Goal: Find specific page/section: Find specific page/section

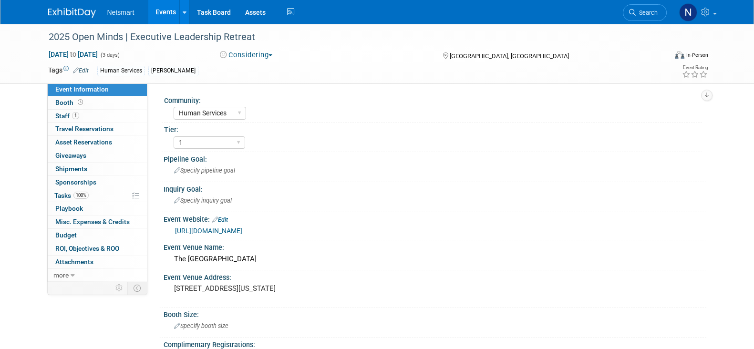
select select "Human Services"
select select "1"
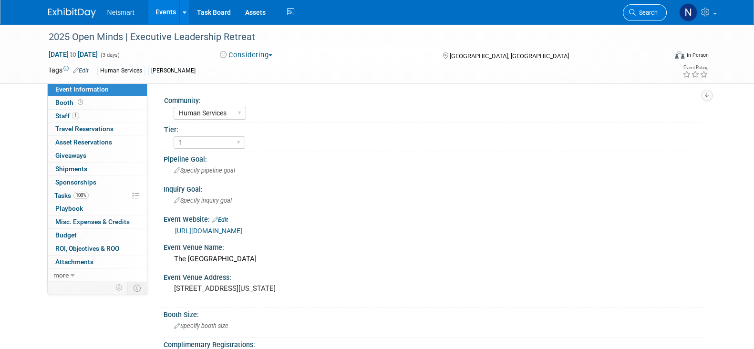
click at [637, 10] on span "Search" at bounding box center [647, 12] width 22 height 7
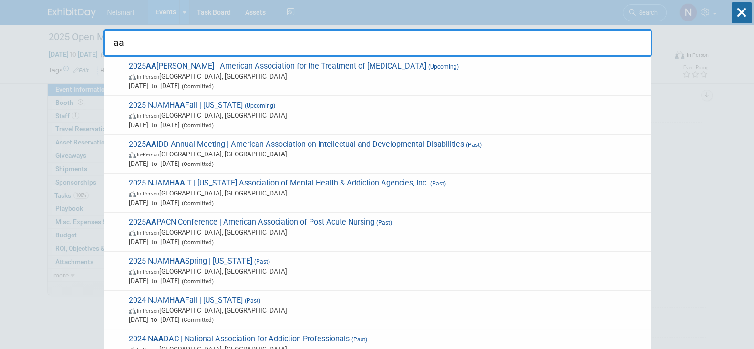
type input "aa"
click at [176, 77] on span "In-Person [GEOGRAPHIC_DATA], [GEOGRAPHIC_DATA]" at bounding box center [388, 77] width 518 height 10
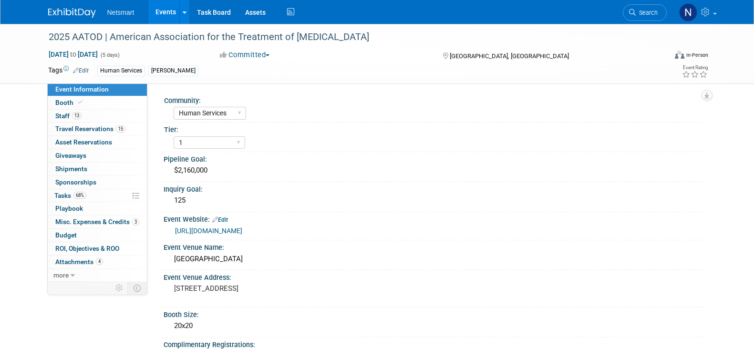
select select "Human Services"
select select "1"
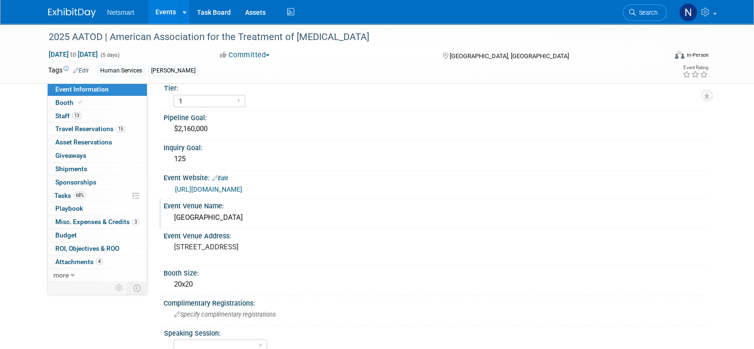
scroll to position [59, 0]
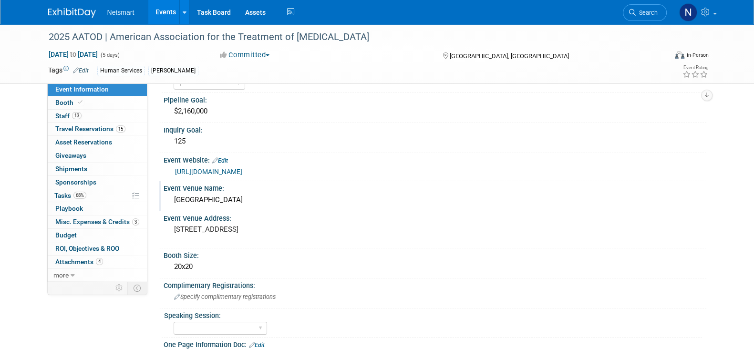
click at [203, 202] on div "Philadelphia Marriott Downtown" at bounding box center [435, 200] width 529 height 15
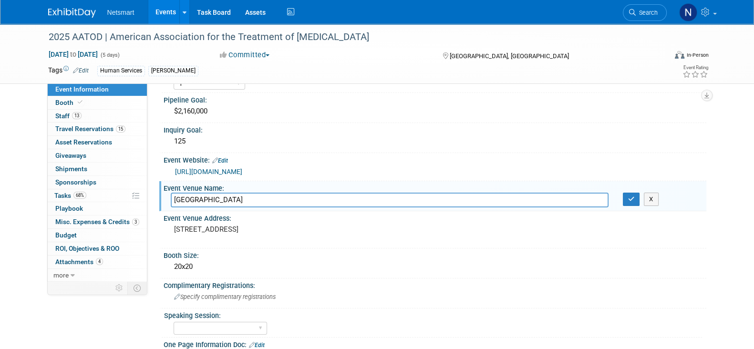
click at [203, 202] on input "Philadelphia Marriott Downtown" at bounding box center [390, 200] width 438 height 15
click at [630, 202] on button "button" at bounding box center [631, 199] width 17 height 13
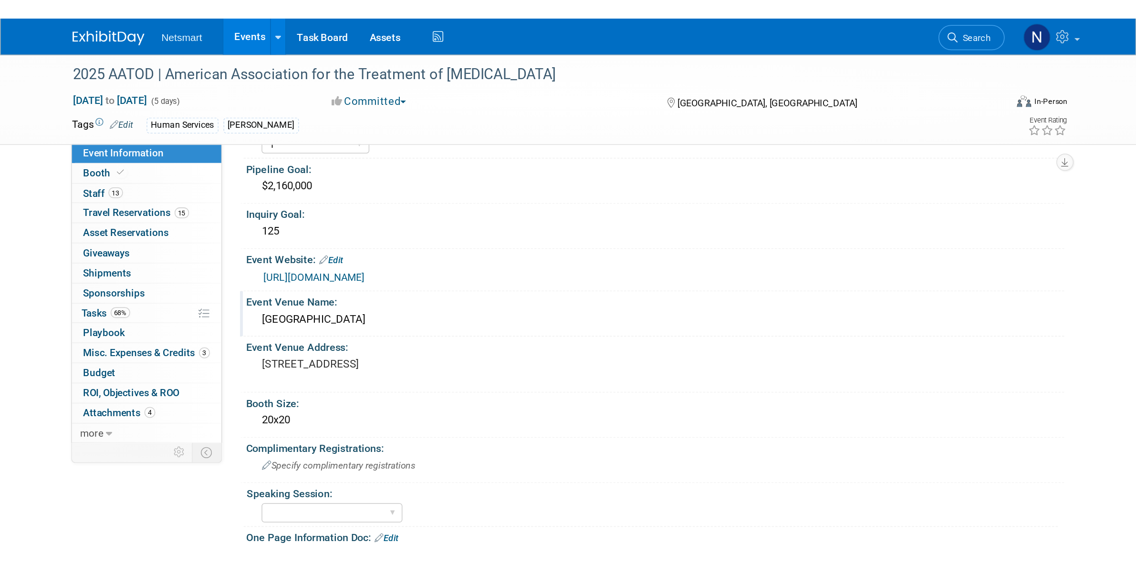
scroll to position [60, 0]
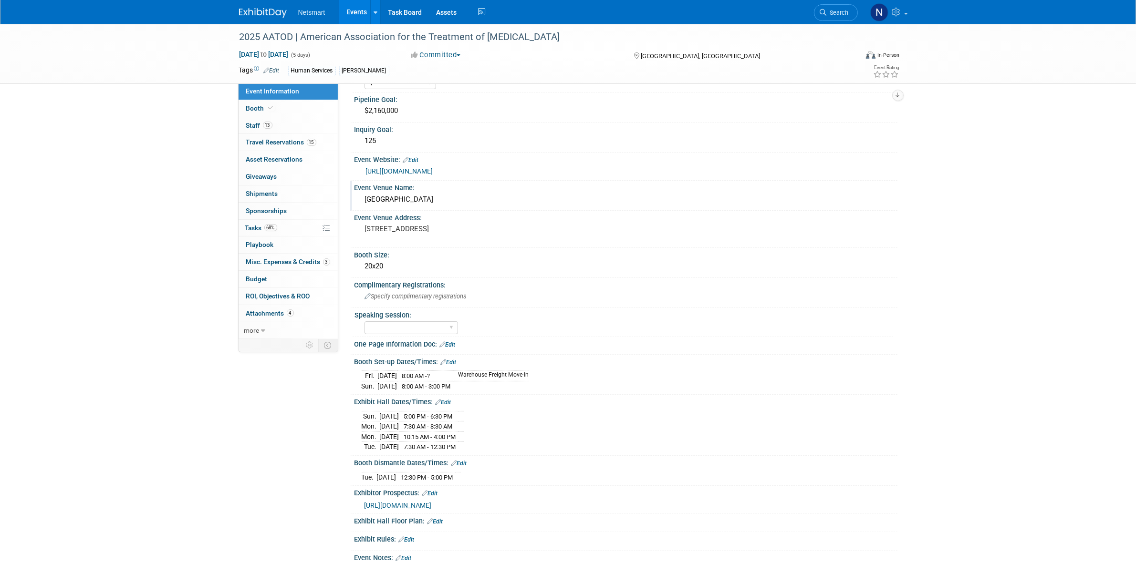
click at [414, 197] on div "[GEOGRAPHIC_DATA]" at bounding box center [626, 199] width 529 height 15
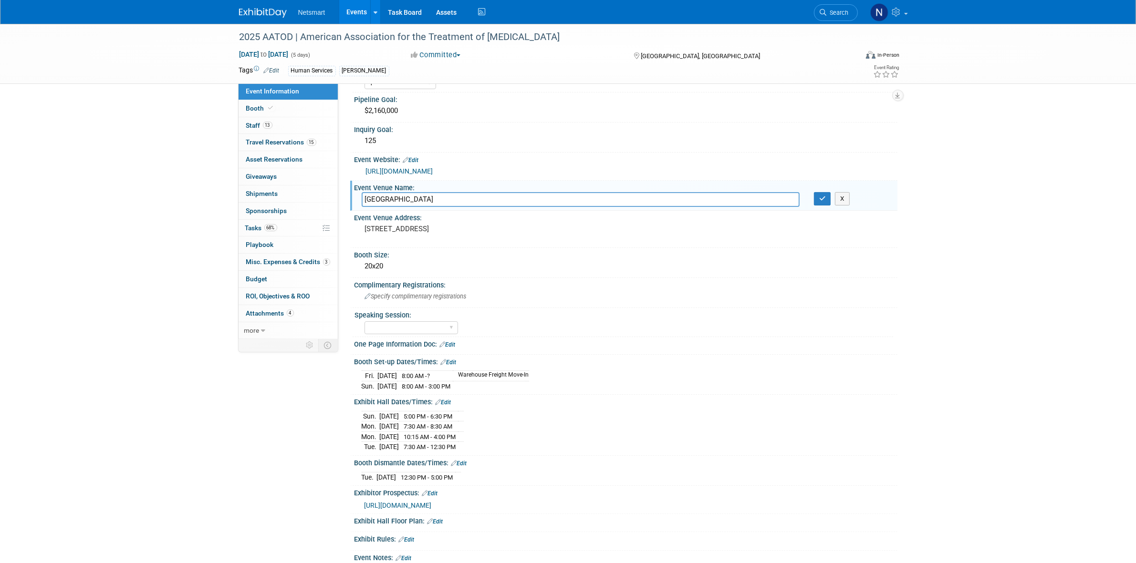
click at [414, 198] on input "[GEOGRAPHIC_DATA]" at bounding box center [581, 199] width 438 height 15
click at [409, 197] on input "[GEOGRAPHIC_DATA]" at bounding box center [581, 199] width 438 height 15
click at [409, 196] on input "[GEOGRAPHIC_DATA]" at bounding box center [581, 199] width 438 height 15
click at [406, 194] on input "[GEOGRAPHIC_DATA]" at bounding box center [581, 199] width 438 height 15
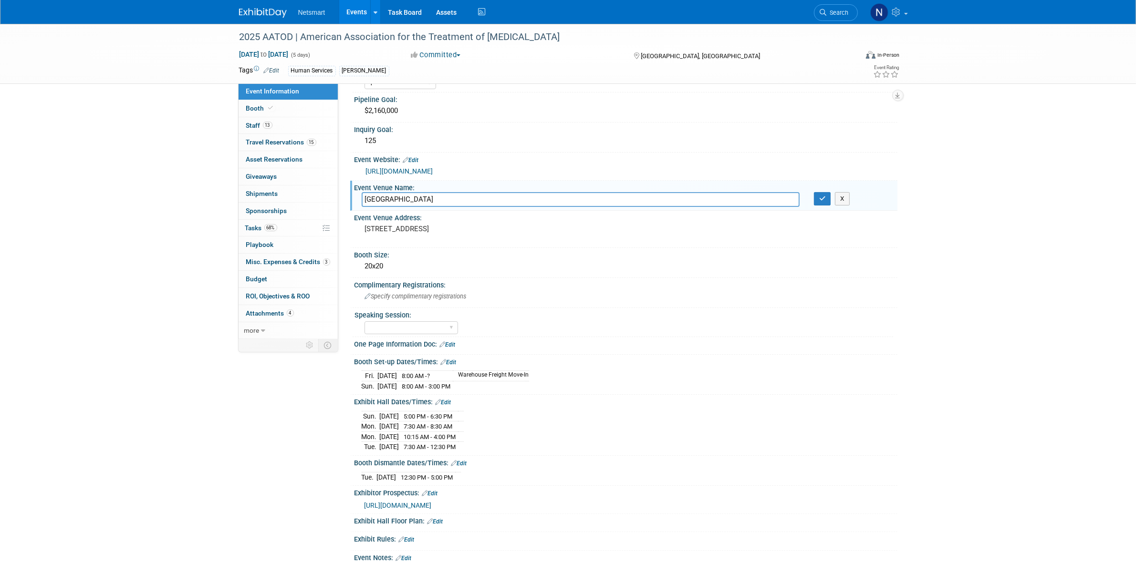
click at [400, 196] on input "[GEOGRAPHIC_DATA]" at bounding box center [581, 199] width 438 height 15
click at [399, 196] on input "[GEOGRAPHIC_DATA]" at bounding box center [581, 199] width 438 height 15
click at [309, 144] on span "15" at bounding box center [312, 142] width 10 height 7
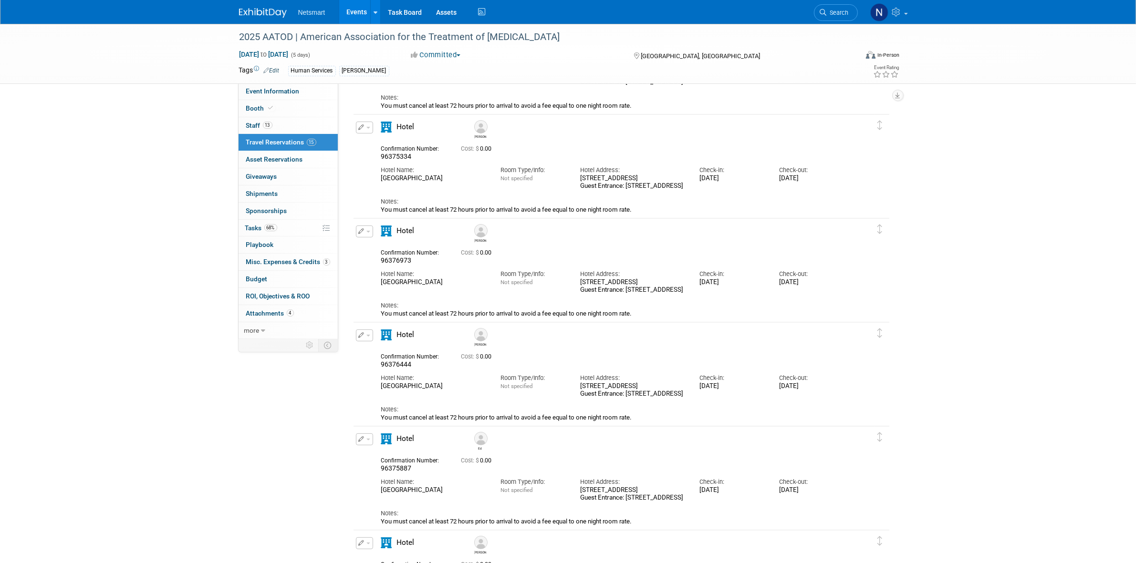
scroll to position [238, 0]
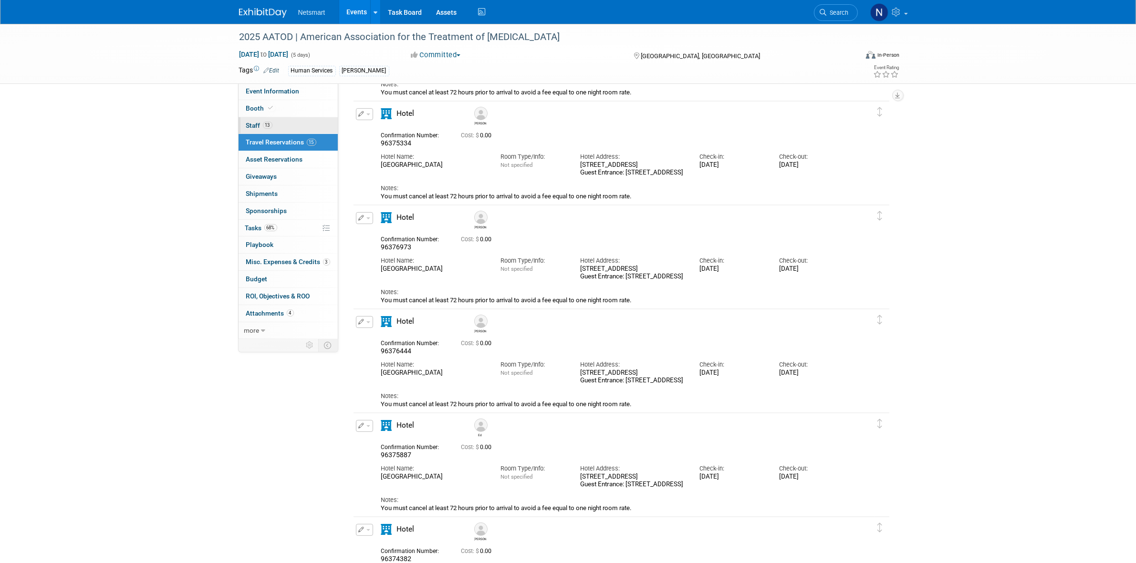
click at [297, 123] on link "13 Staff 13" at bounding box center [287, 125] width 99 height 17
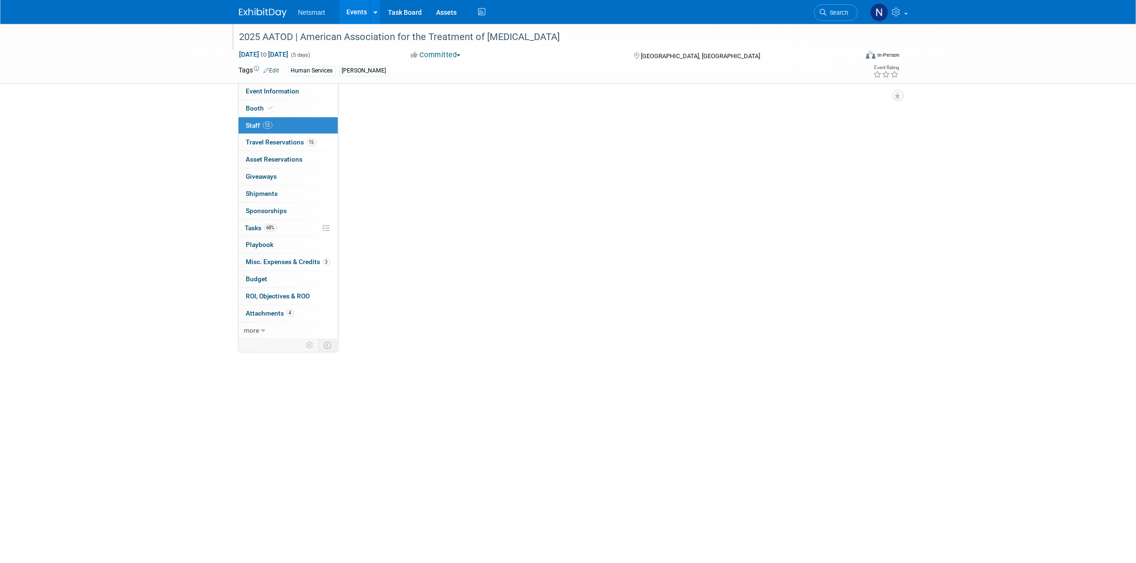
scroll to position [0, 0]
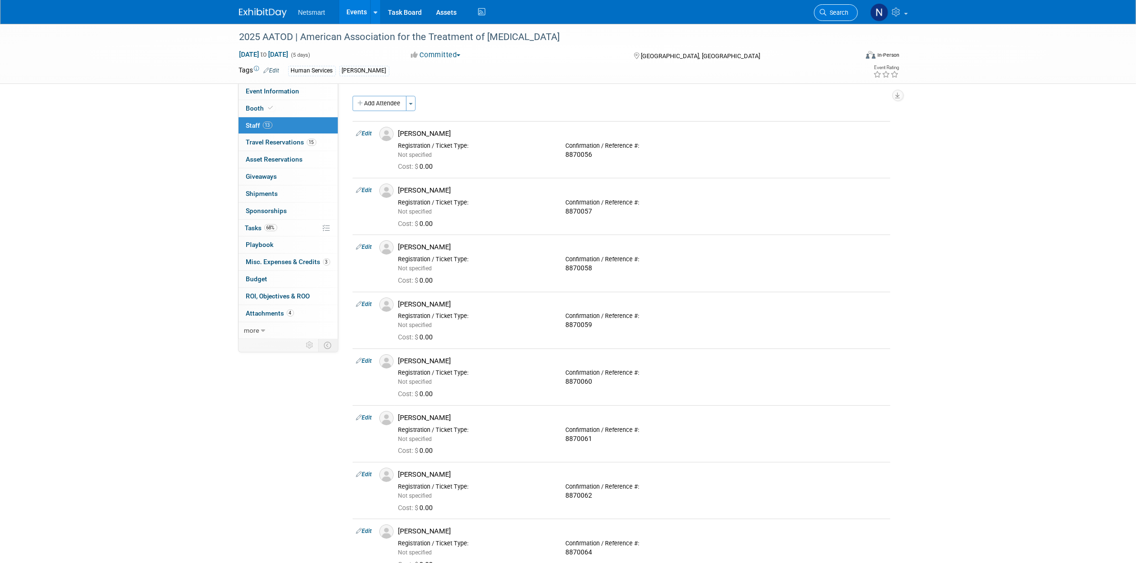
click at [754, 10] on span "Search" at bounding box center [838, 12] width 22 height 7
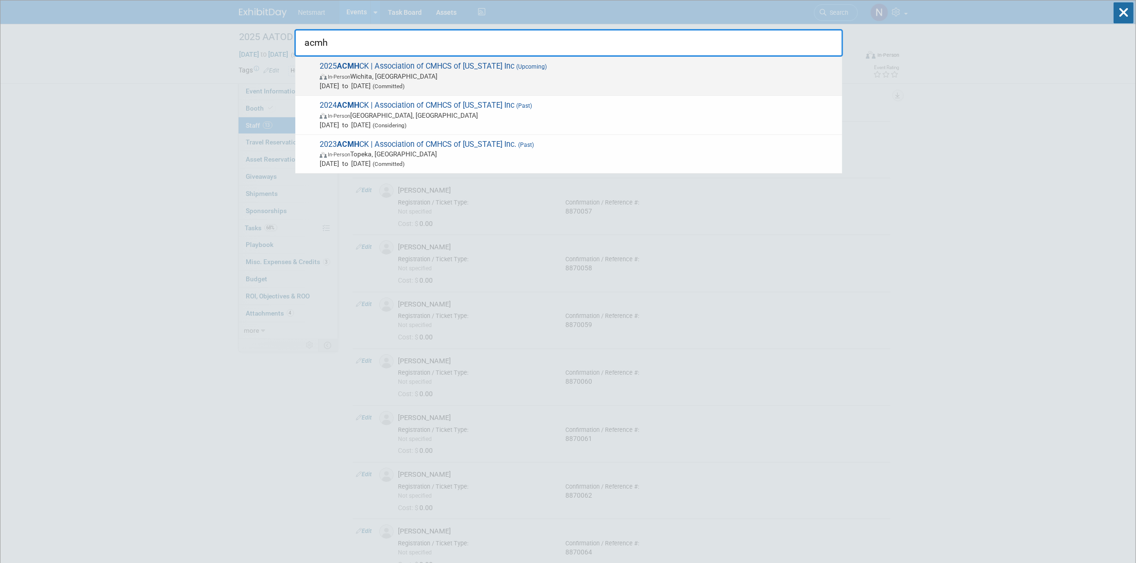
type input "acmh"
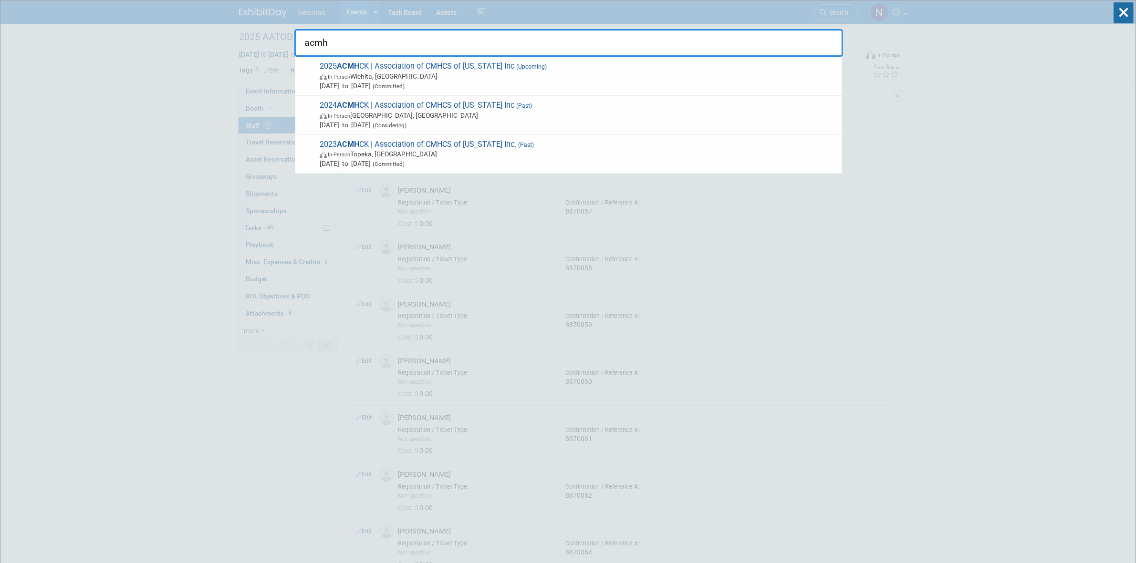
click at [436, 71] on span "2025 ACMH CK | Association of CMHCS of Kansas Inc (Upcoming) In-Person Wichita,…" at bounding box center [577, 76] width 520 height 29
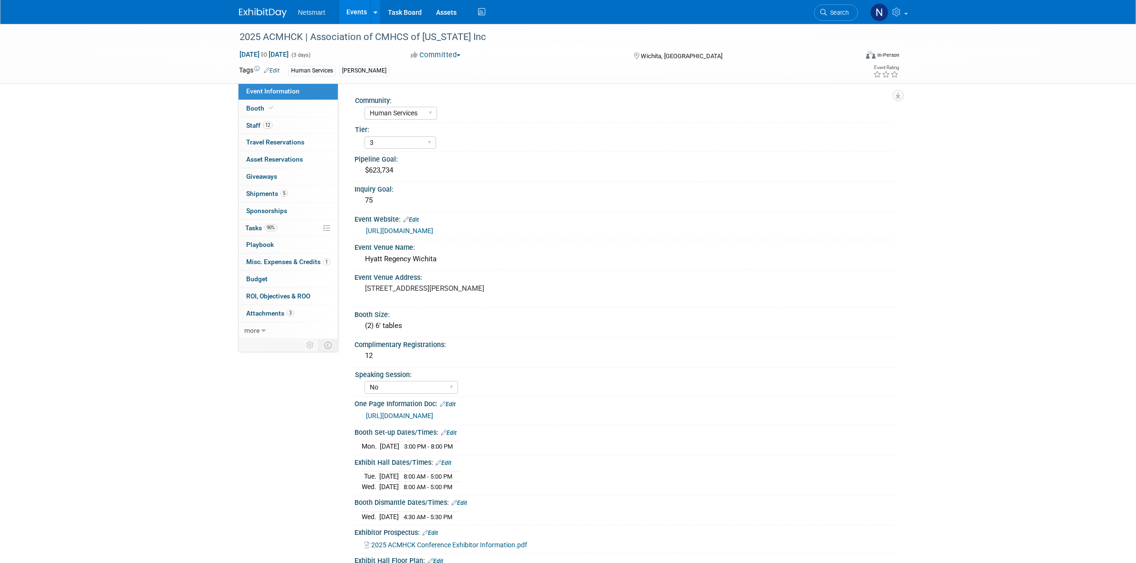
select select "Human Services"
select select "3"
select select "No"
click at [289, 194] on link "5 Shipments 5" at bounding box center [287, 194] width 99 height 17
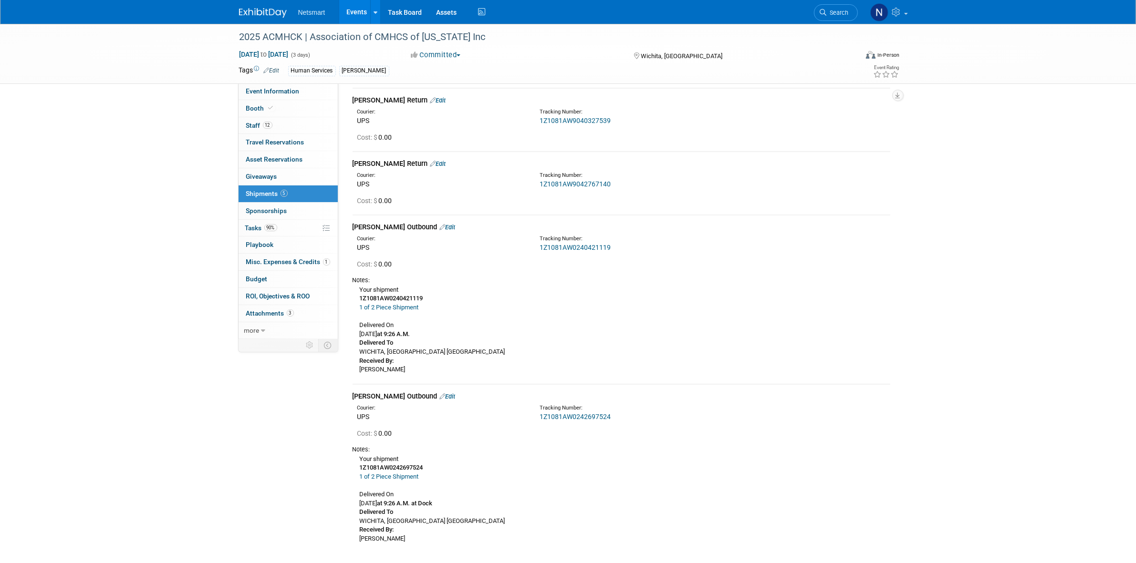
scroll to position [358, 0]
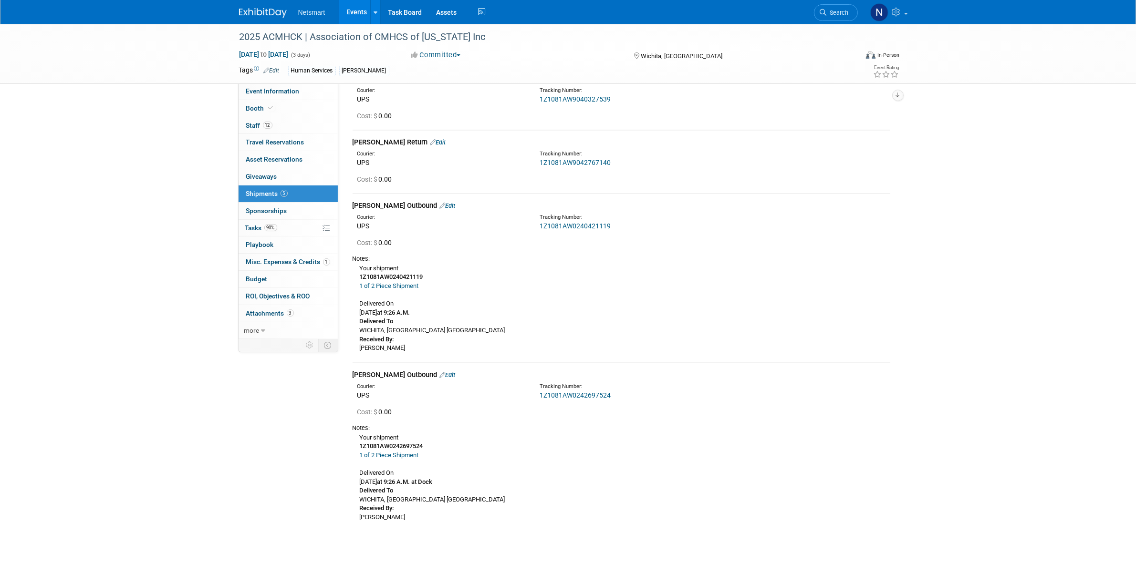
click at [561, 227] on link "1Z1081AW0240421119" at bounding box center [574, 226] width 71 height 8
drag, startPoint x: 616, startPoint y: 225, endPoint x: 539, endPoint y: 227, distance: 76.8
click at [539, 227] on div "1Z1081AW0240421119" at bounding box center [646, 226] width 214 height 10
copy link "1Z1081AW0240421119"
drag, startPoint x: 612, startPoint y: 394, endPoint x: 540, endPoint y: 394, distance: 72.0
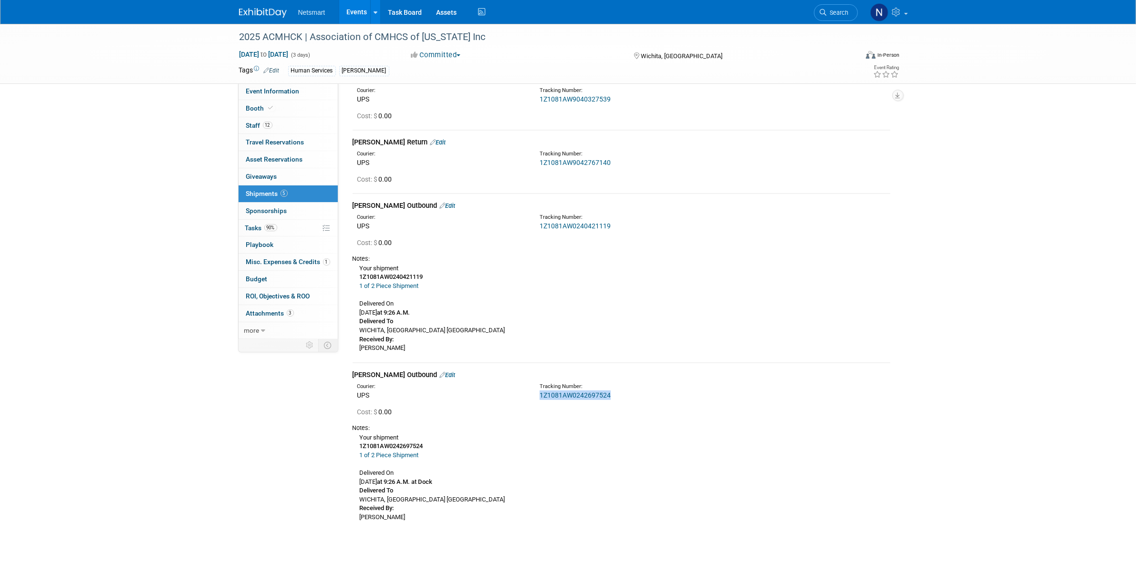
click at [540, 394] on div "1Z1081AW0242697524" at bounding box center [646, 396] width 214 height 10
copy link "1Z1081AW0242697524"
drag, startPoint x: 964, startPoint y: 371, endPoint x: 955, endPoint y: 371, distance: 9.1
click at [963, 371] on div "2025 ACMHCK | Association of CMHCS of Kansas Inc Sep 23, 2025 to Sep 25, 2025 (…" at bounding box center [568, 109] width 1136 height 886
drag, startPoint x: 78, startPoint y: 214, endPoint x: 98, endPoint y: 216, distance: 20.1
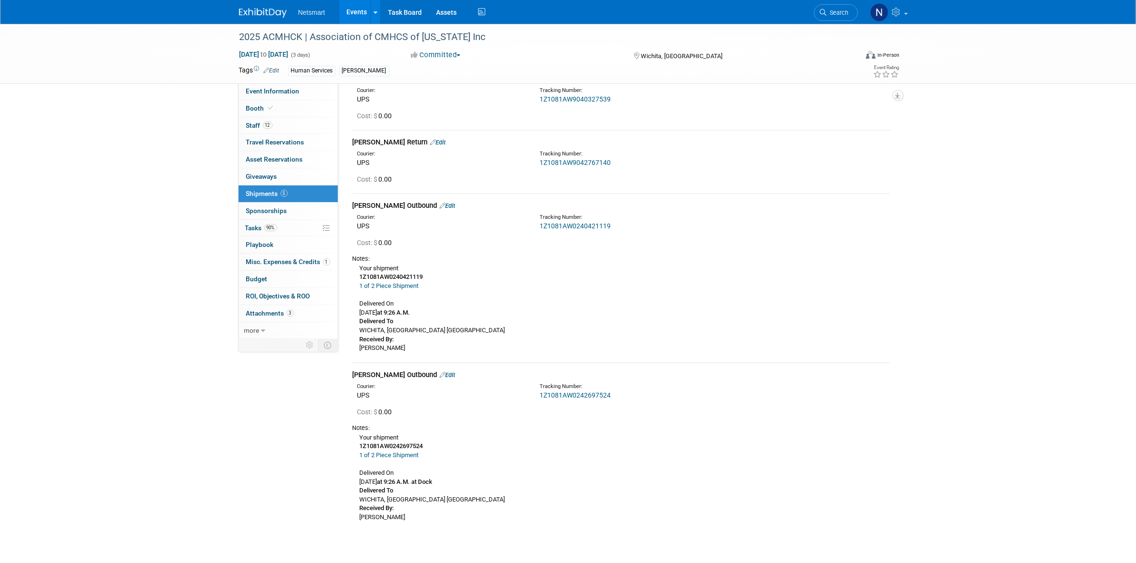
click at [79, 215] on div "2025 ACMHCK | Association of CMHCS of Kansas Inc Sep 23, 2025 to Sep 25, 2025 (…" at bounding box center [568, 109] width 1136 height 886
click at [285, 233] on link "90% Tasks 90%" at bounding box center [287, 228] width 99 height 17
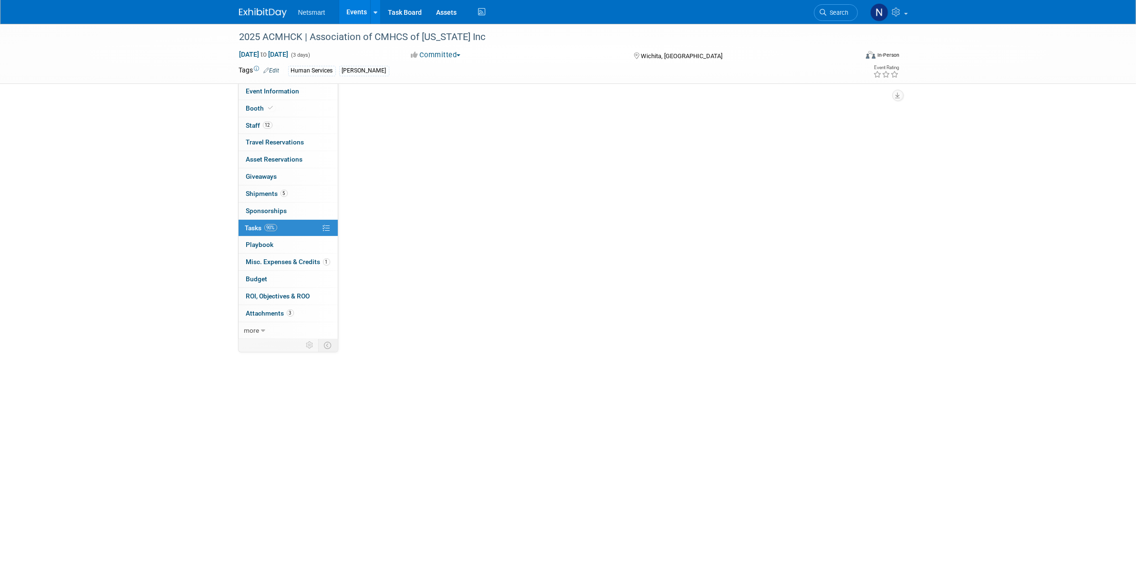
scroll to position [0, 0]
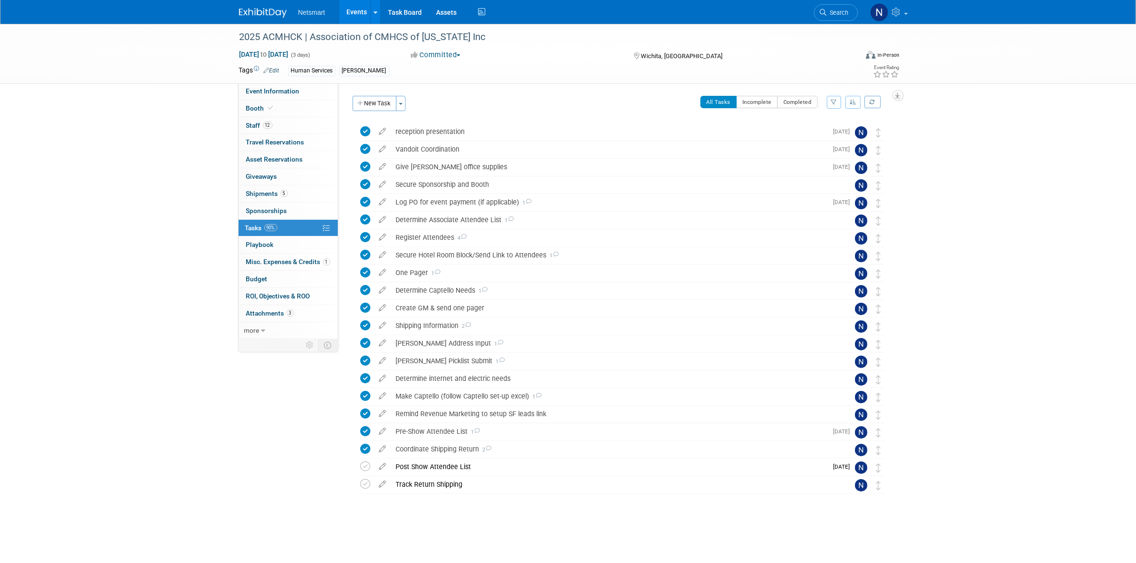
click at [836, 10] on span "Search" at bounding box center [838, 12] width 22 height 7
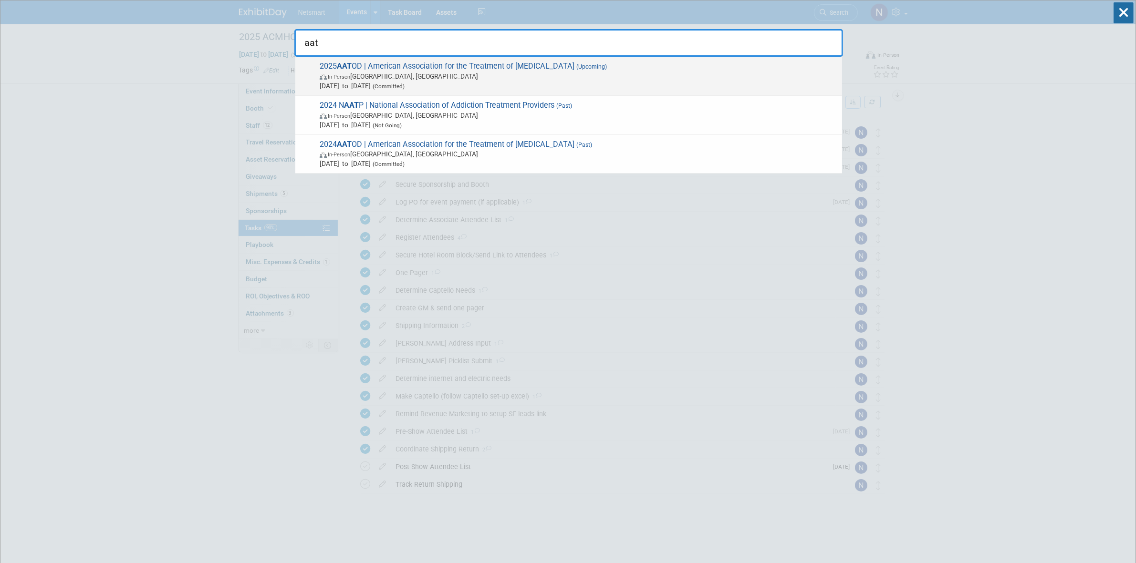
type input "aat"
click at [409, 75] on span "In-Person Philadelphia, PA" at bounding box center [579, 77] width 518 height 10
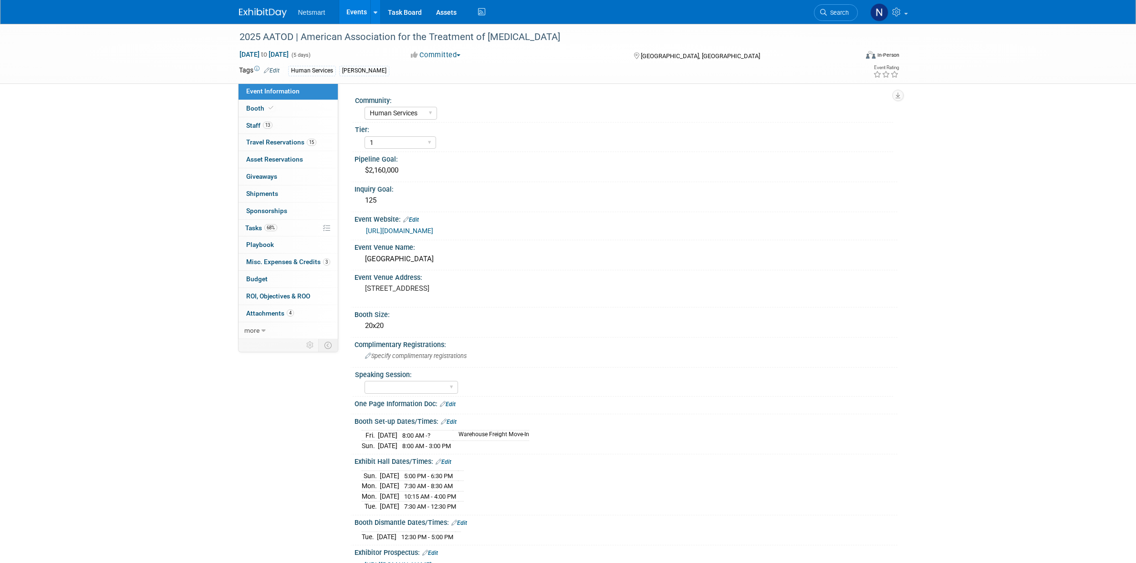
select select "Human Services"
select select "1"
click at [404, 254] on div "[GEOGRAPHIC_DATA]" at bounding box center [626, 259] width 529 height 15
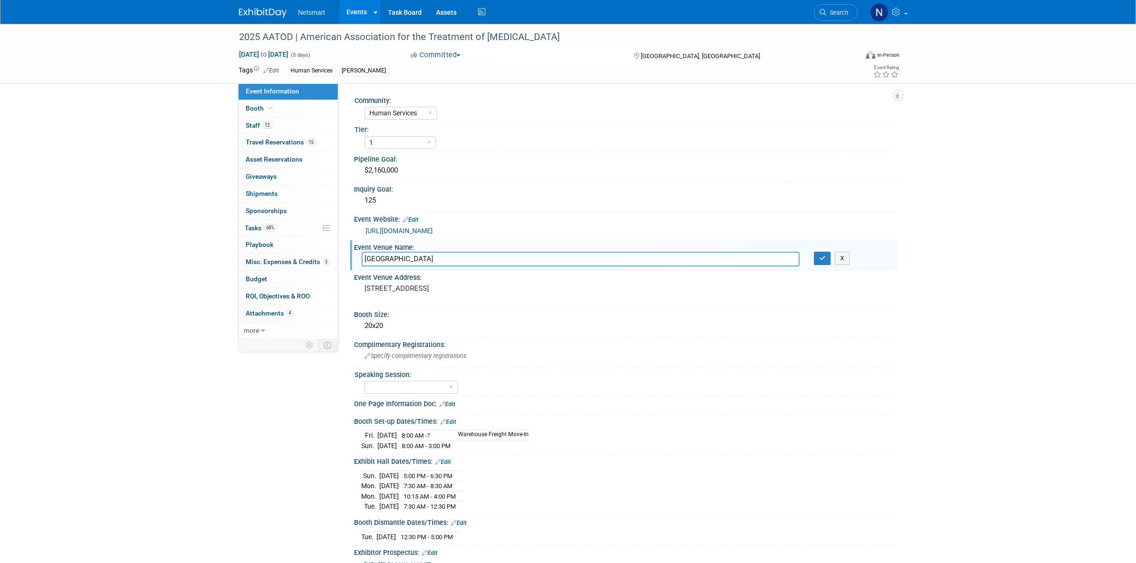
click at [404, 254] on input "Philadelphia Marriott Downtown" at bounding box center [581, 259] width 438 height 15
click at [278, 231] on link "68% Tasks 68%" at bounding box center [287, 228] width 99 height 17
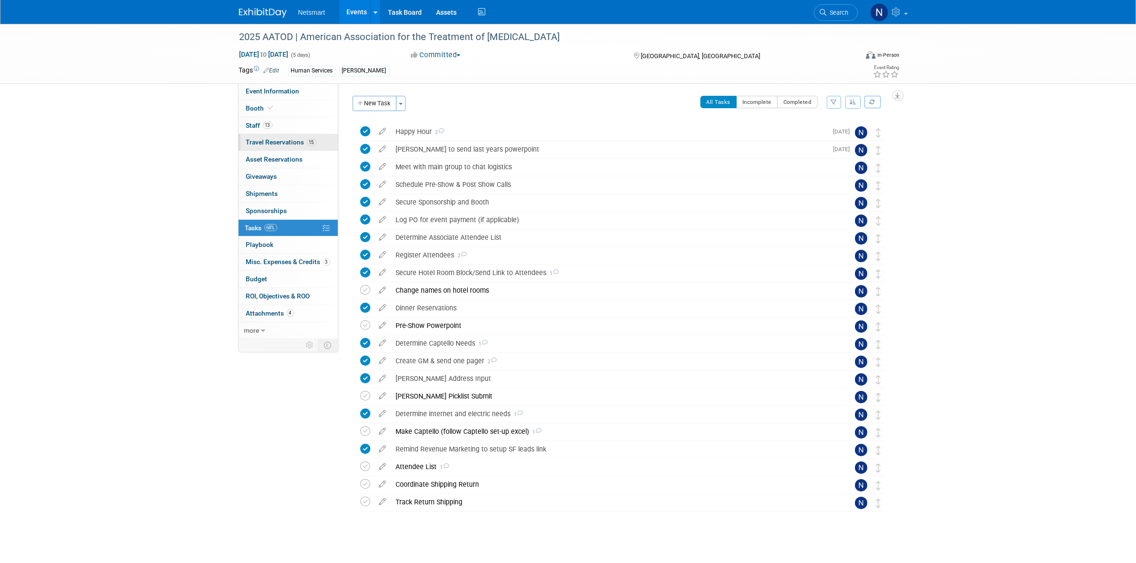
click at [287, 144] on span "Travel Reservations 15" at bounding box center [281, 142] width 70 height 8
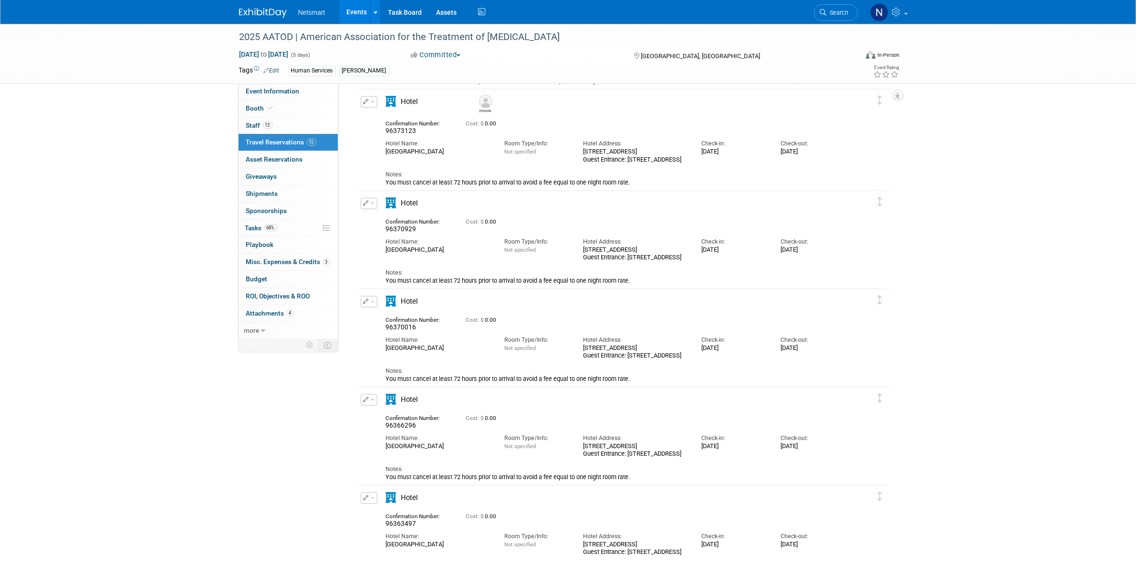
scroll to position [1038, 0]
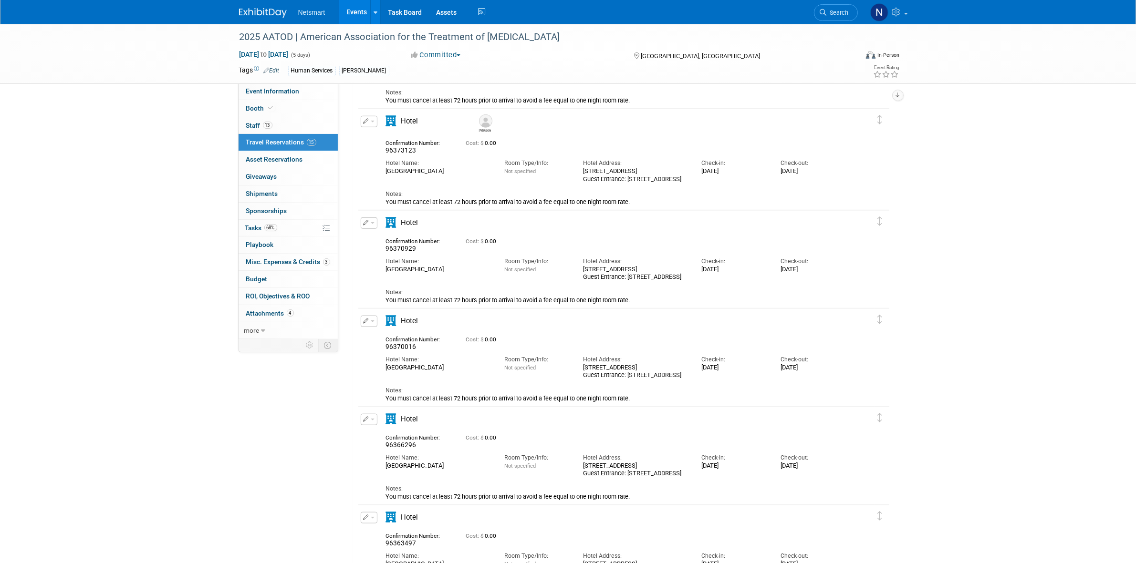
click at [427, 249] on div "96370929" at bounding box center [419, 249] width 66 height 8
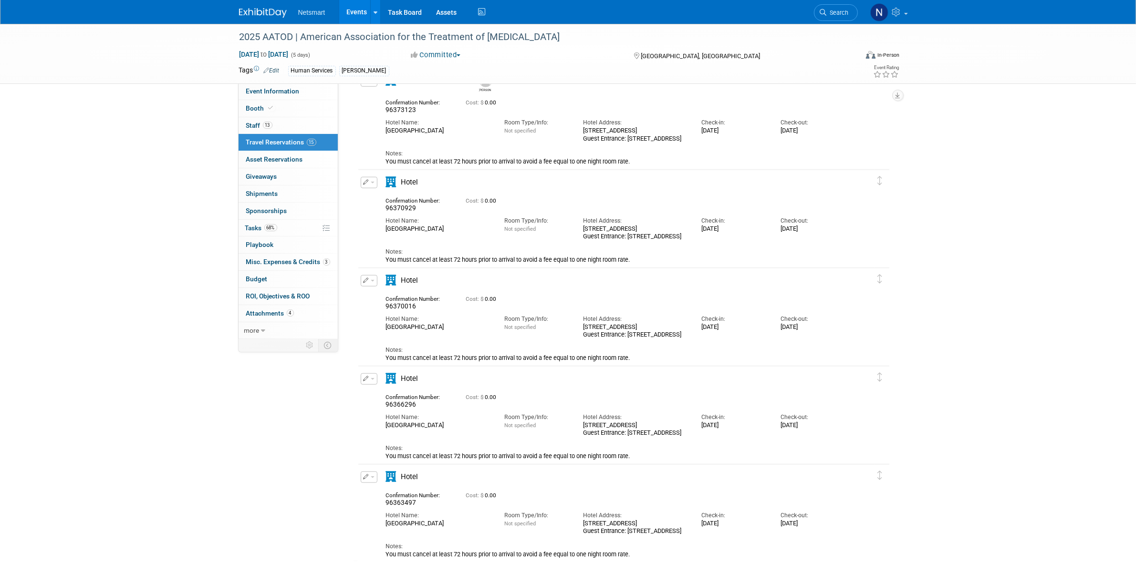
scroll to position [1098, 0]
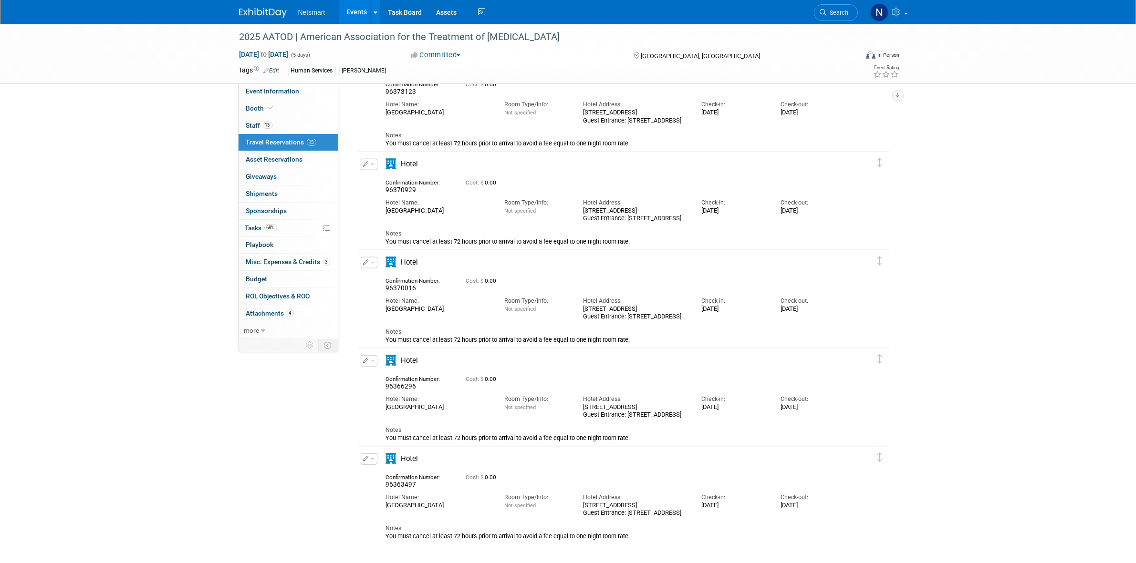
drag, startPoint x: 191, startPoint y: 282, endPoint x: 176, endPoint y: 296, distance: 20.9
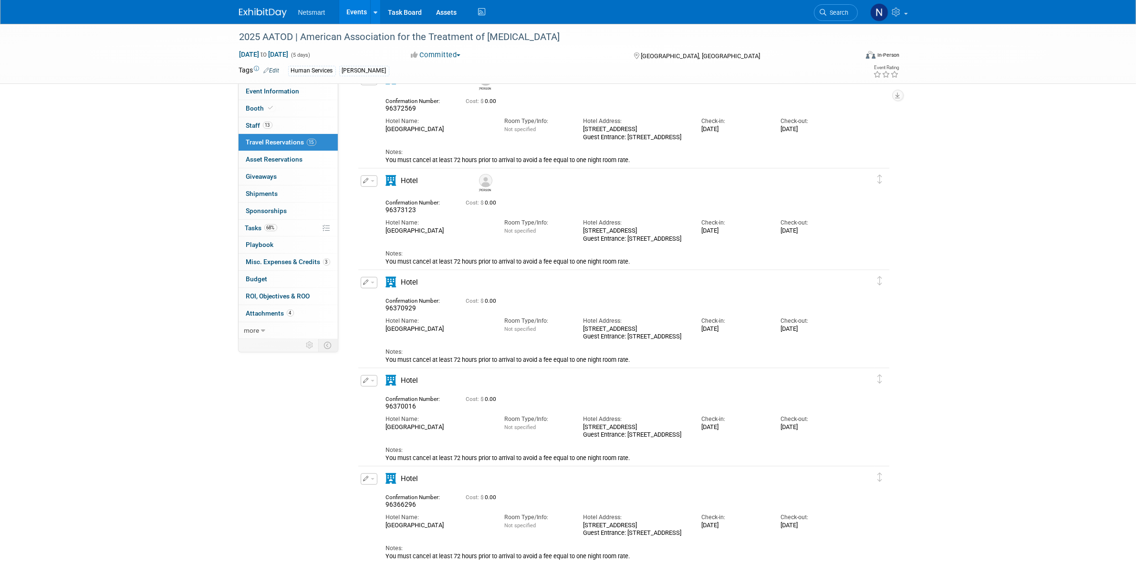
scroll to position [1038, 0]
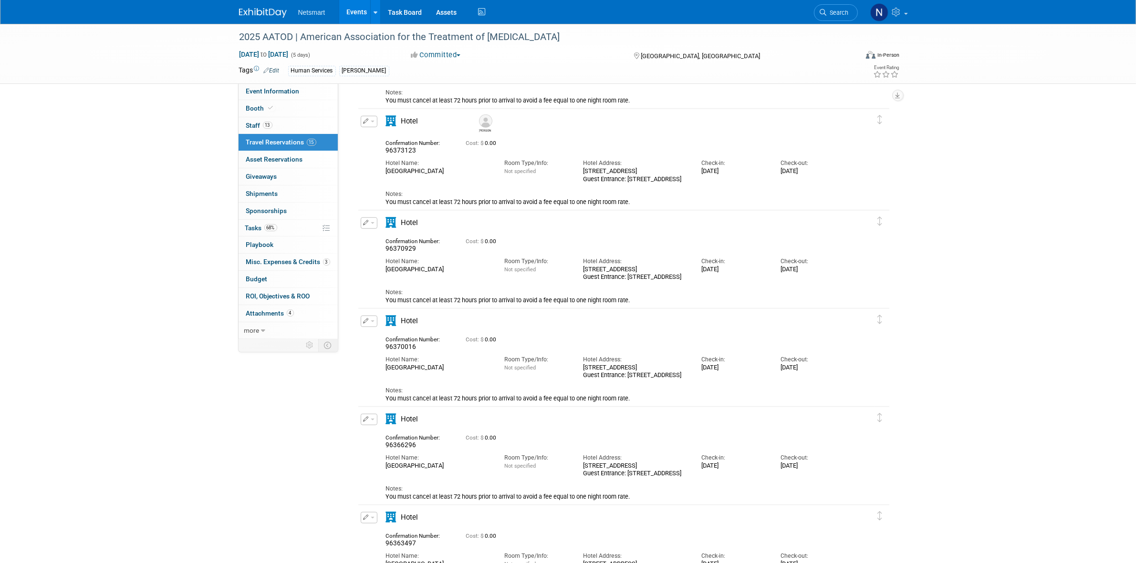
click at [372, 225] on button "button" at bounding box center [369, 223] width 17 height 11
click at [402, 239] on button "Edit Reservation" at bounding box center [401, 240] width 81 height 14
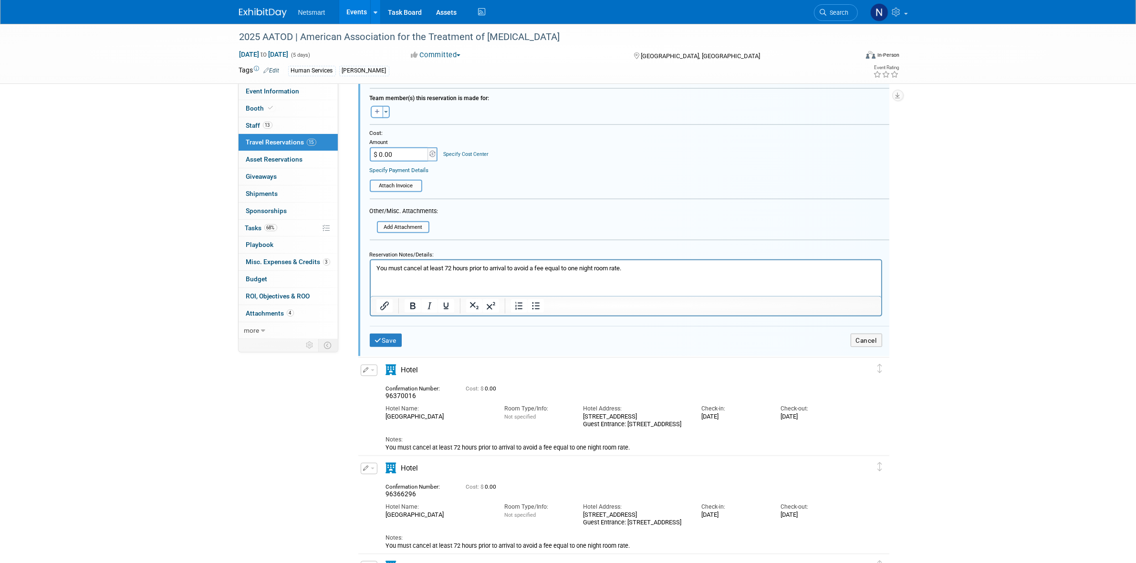
scroll to position [1439, 0]
drag, startPoint x: 652, startPoint y: 262, endPoint x: 313, endPoint y: 267, distance: 338.7
click at [370, 267] on html "You must cancel at least 72 hours prior to arrival to avoid a fee equal to one …" at bounding box center [625, 264] width 510 height 12
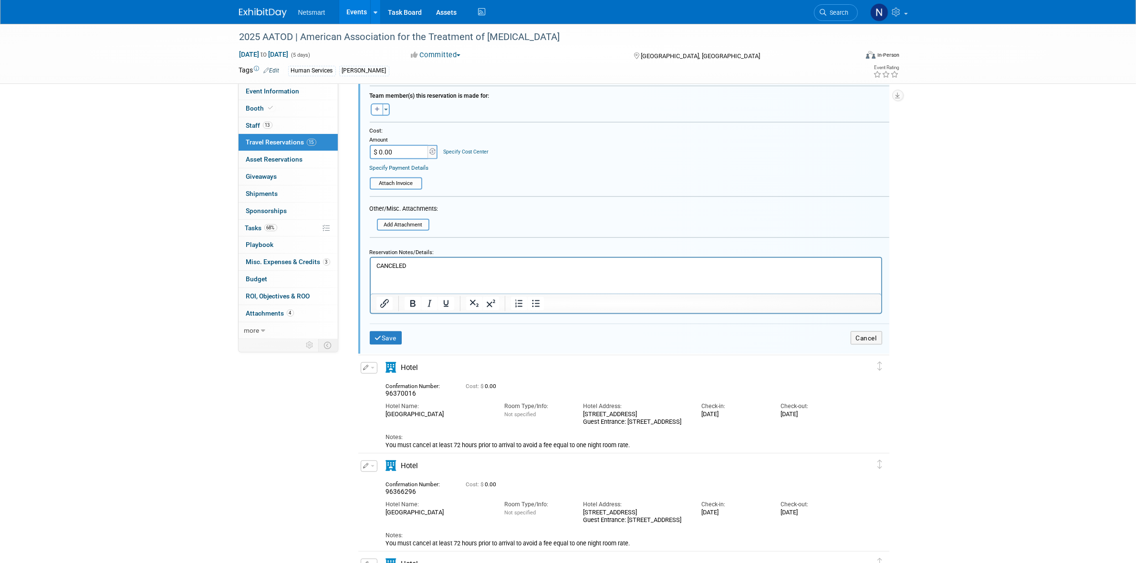
click at [392, 258] on iframe at bounding box center [626, 276] width 510 height 36
click at [392, 262] on p "CANCELED" at bounding box center [625, 265] width 499 height 9
copy p "CANCELED"
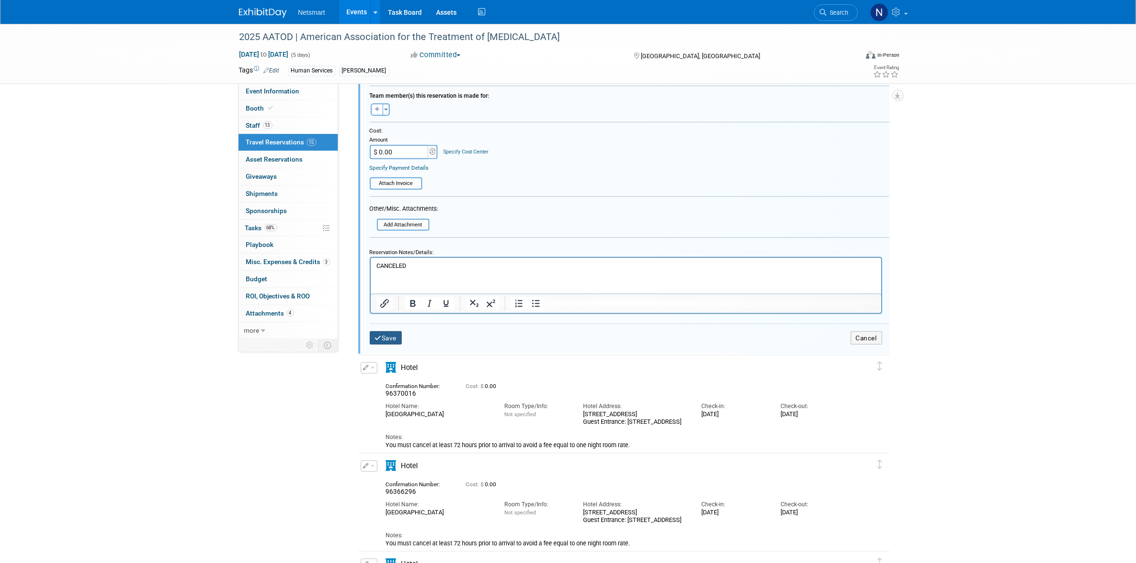
click at [375, 335] on icon "submit" at bounding box center [378, 338] width 7 height 7
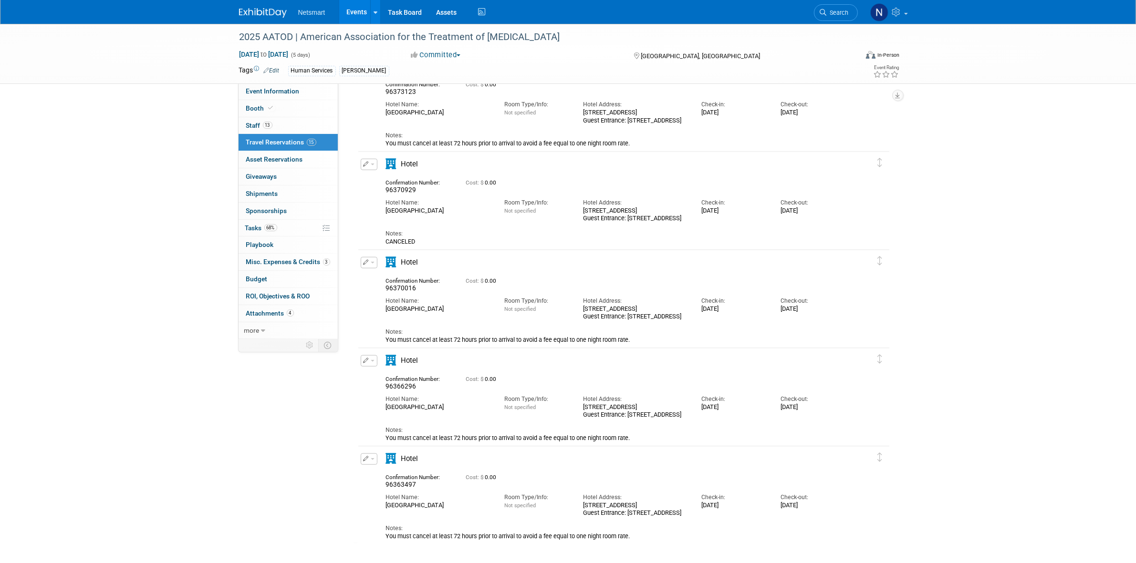
scroll to position [1098, 0]
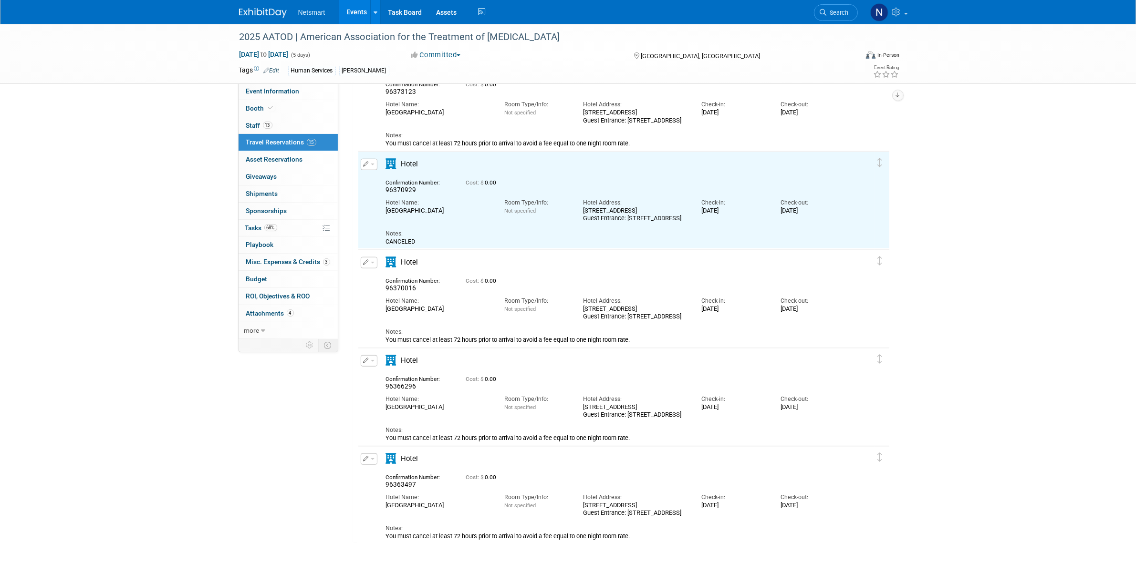
click at [368, 265] on button "button" at bounding box center [369, 262] width 17 height 11
click at [394, 278] on button "Edit Reservation" at bounding box center [401, 279] width 81 height 14
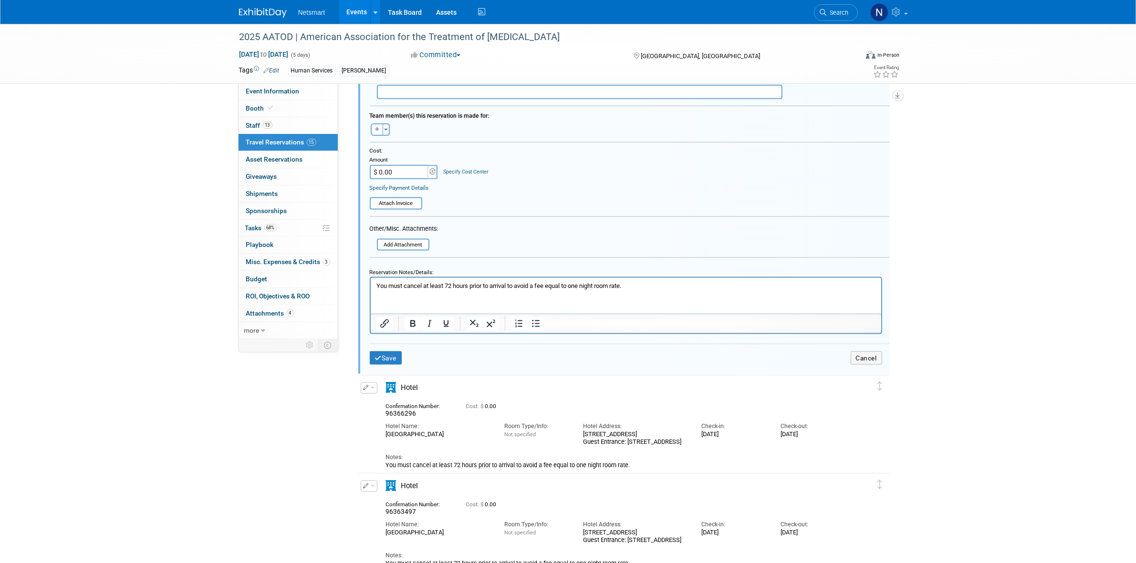
scroll to position [1536, 0]
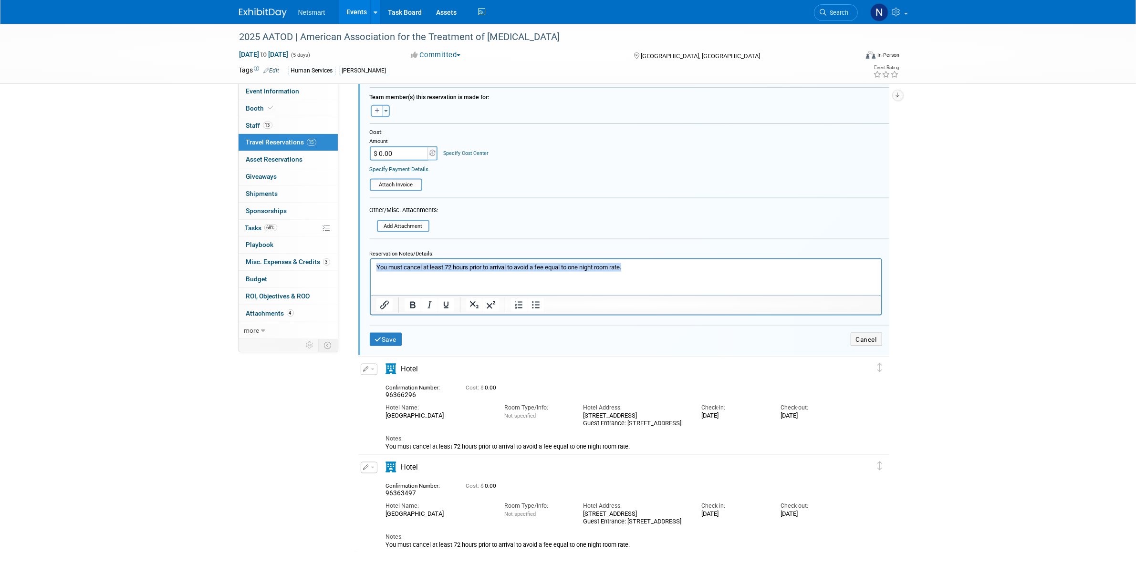
drag, startPoint x: 660, startPoint y: 265, endPoint x: 363, endPoint y: 266, distance: 296.7
click at [370, 266] on html "You must cancel at least 72 hours prior to arrival to avoid a fee equal to one …" at bounding box center [625, 265] width 510 height 12
paste body "Rich Text Area. Press ALT-0 for help."
click at [390, 340] on button "Save" at bounding box center [386, 340] width 32 height 14
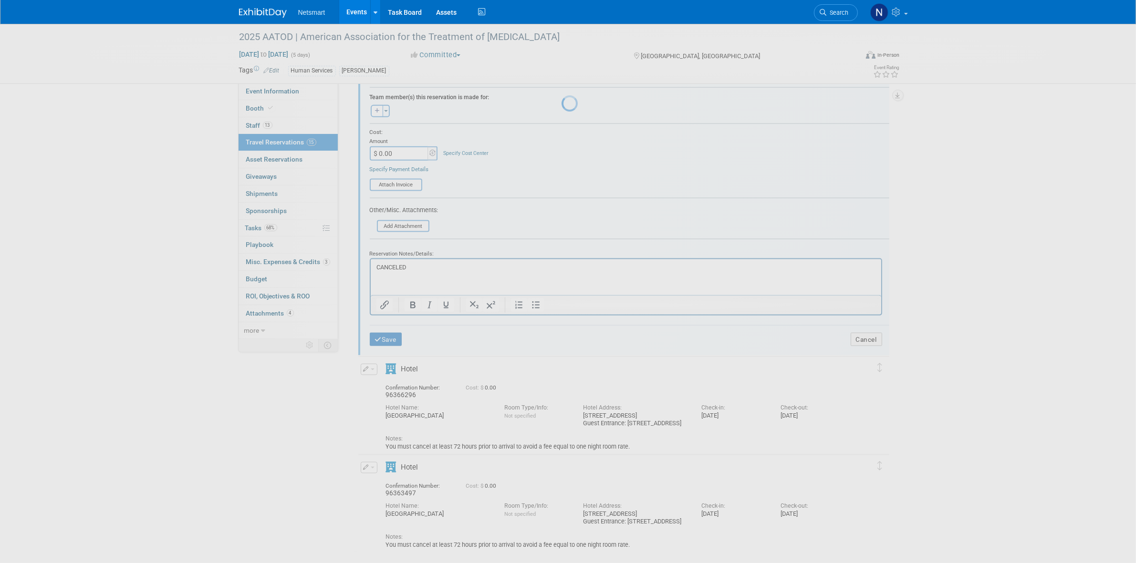
scroll to position [1098, 0]
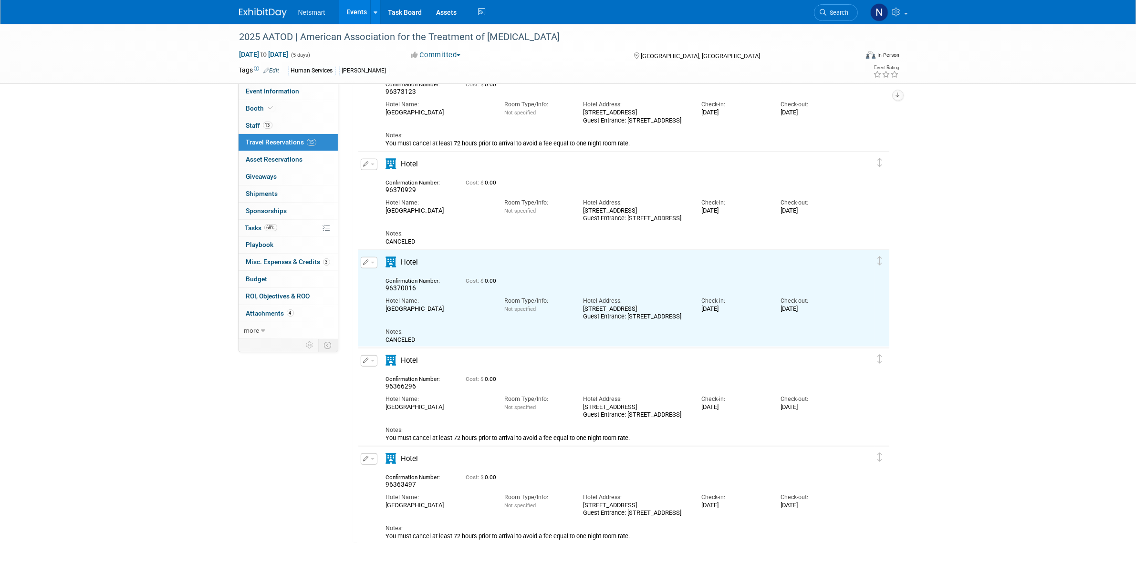
click at [373, 362] on button "button" at bounding box center [369, 360] width 17 height 11
click at [384, 373] on button "Edit Reservation" at bounding box center [401, 378] width 81 height 14
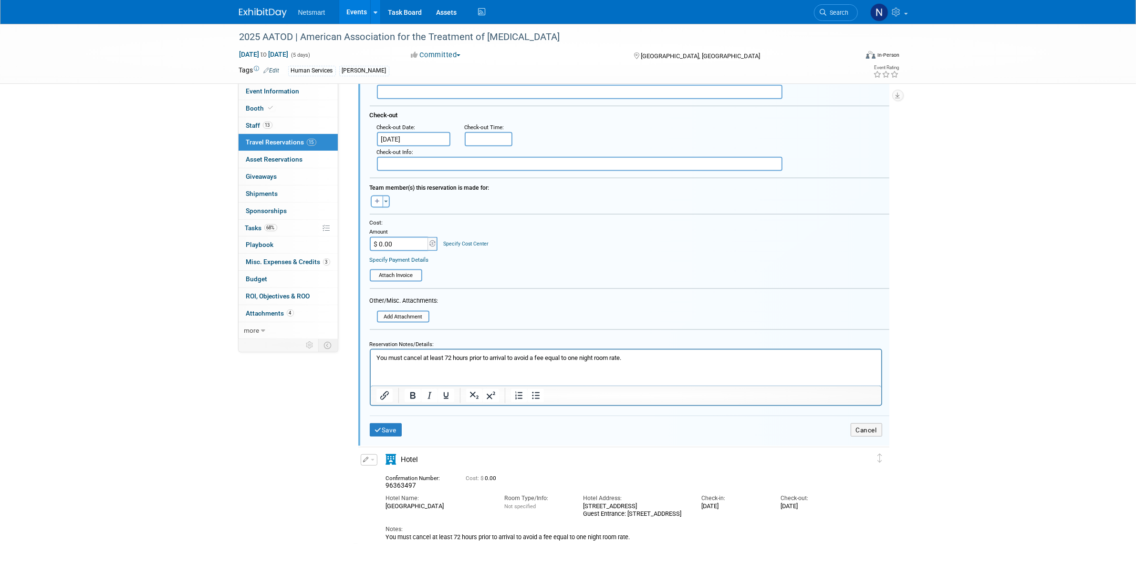
scroll to position [1545, 0]
drag, startPoint x: 667, startPoint y: 360, endPoint x: 693, endPoint y: 700, distance: 340.6
click at [370, 358] on html "You must cancel at least 72 hours prior to arrival to avoid a fee equal to one …" at bounding box center [625, 355] width 510 height 12
paste body "Rich Text Area. Press ALT-0 for help."
click at [387, 423] on button "Save" at bounding box center [386, 430] width 32 height 14
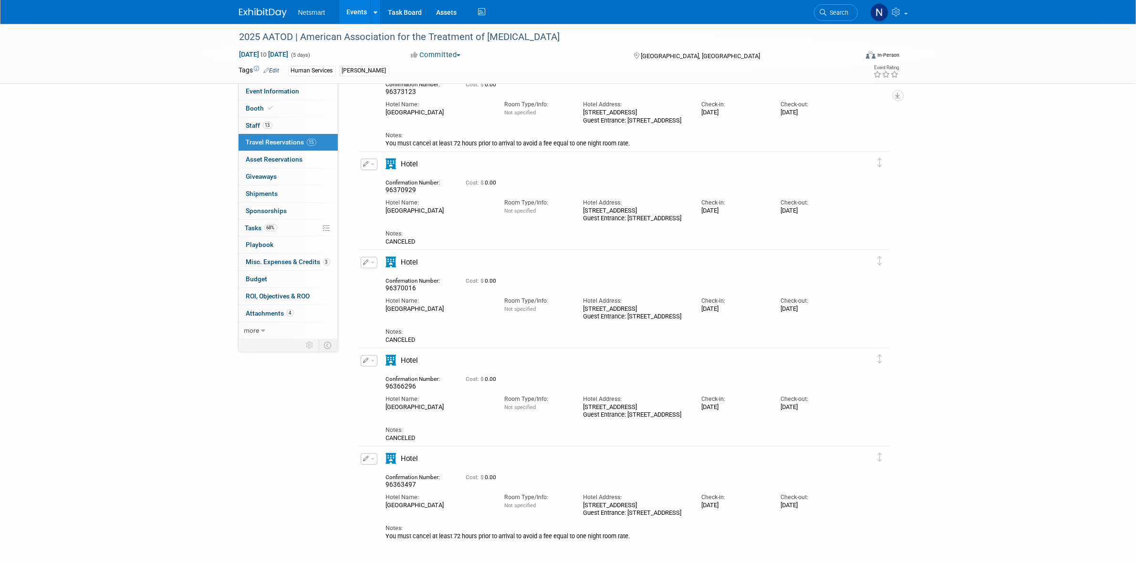
scroll to position [1098, 0]
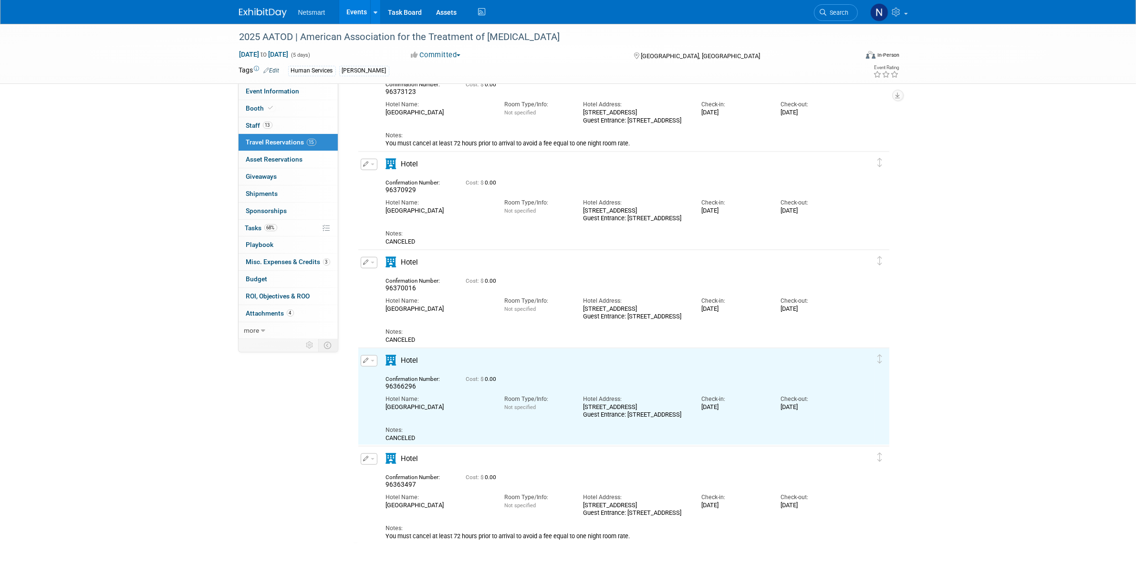
click at [372, 458] on span "button" at bounding box center [373, 459] width 4 height 2
click at [414, 476] on button "Edit Reservation" at bounding box center [401, 476] width 81 height 14
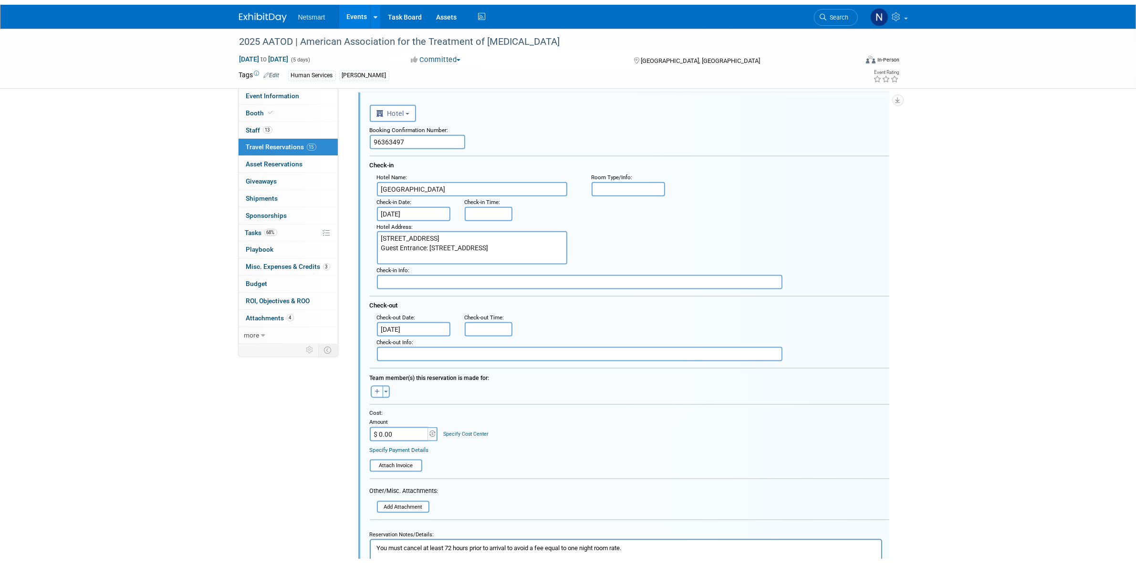
scroll to position [1545, 0]
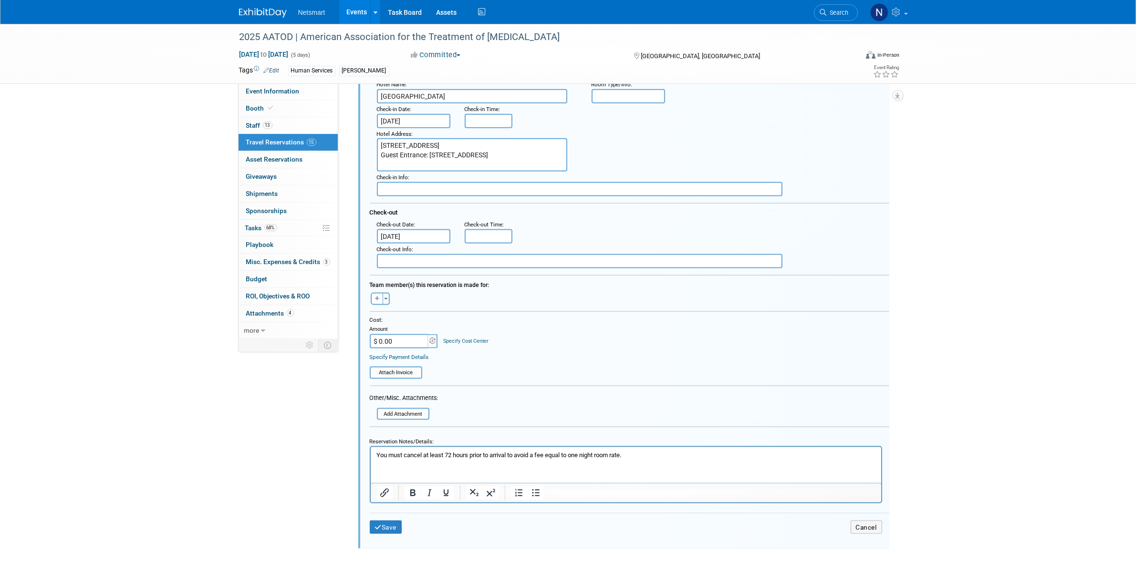
drag, startPoint x: 574, startPoint y: 450, endPoint x: 400, endPoint y: 448, distance: 173.6
click at [370, 447] on html "You must cancel at least 72 hours prior to arrival to avoid a fee equal to one …" at bounding box center [625, 453] width 510 height 12
drag, startPoint x: 434, startPoint y: 445, endPoint x: 325, endPoint y: 448, distance: 108.8
click at [370, 448] on html "You must cancel at least 72 hours prior to arrival to avoid a fee equal to one …" at bounding box center [625, 453] width 510 height 12
paste body "Rich Text Area. Press ALT-0 for help."
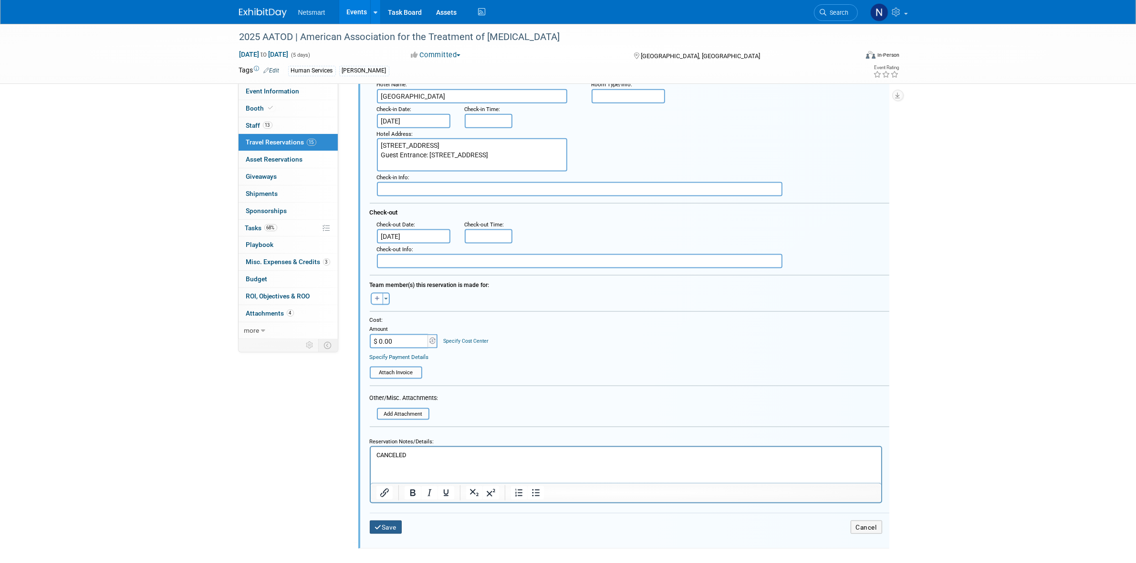
click at [389, 521] on button "Save" at bounding box center [386, 528] width 32 height 14
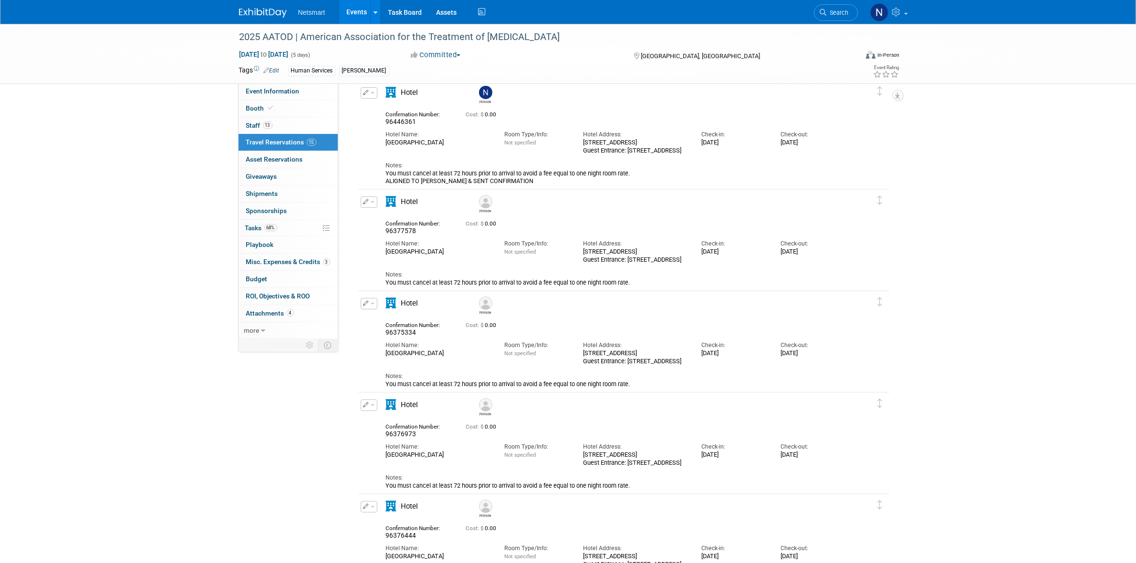
scroll to position [0, 0]
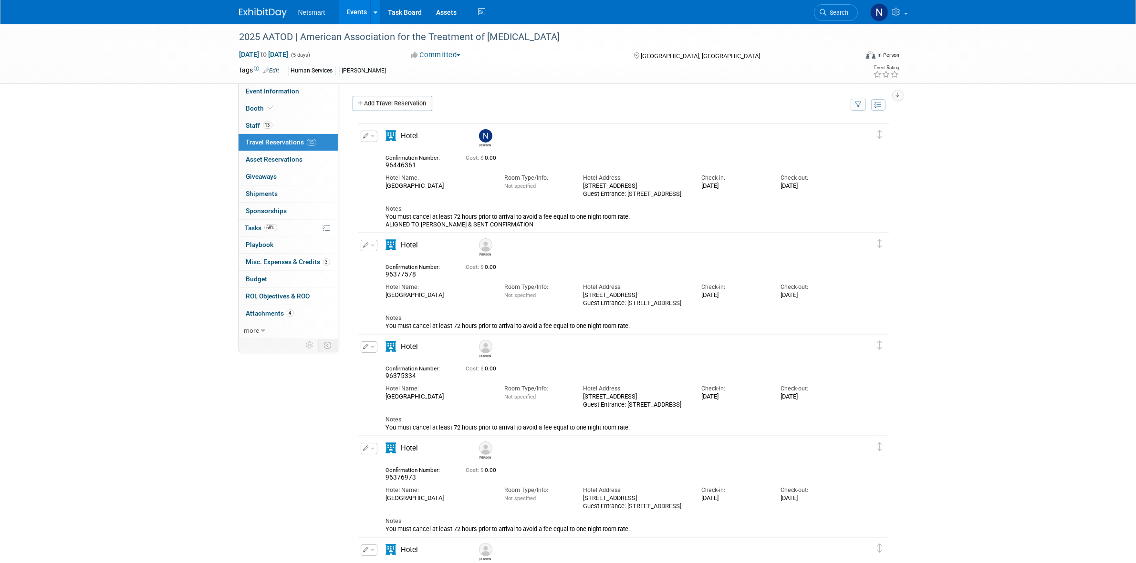
click at [830, 13] on span "Search" at bounding box center [838, 12] width 22 height 7
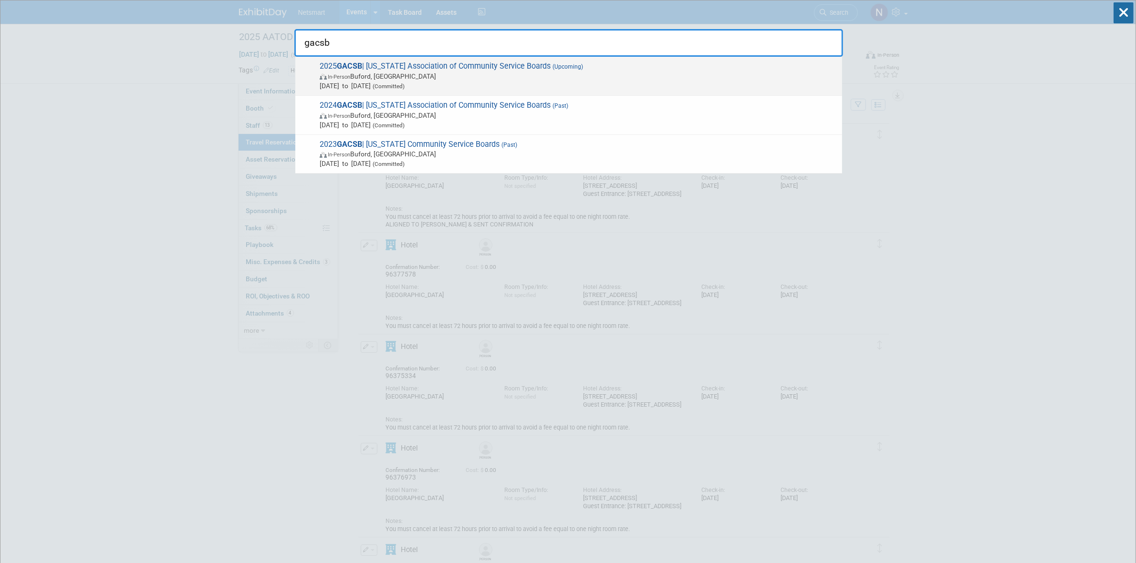
type input "gacsb"
click at [495, 79] on span "In-Person Buford, GA" at bounding box center [579, 77] width 518 height 10
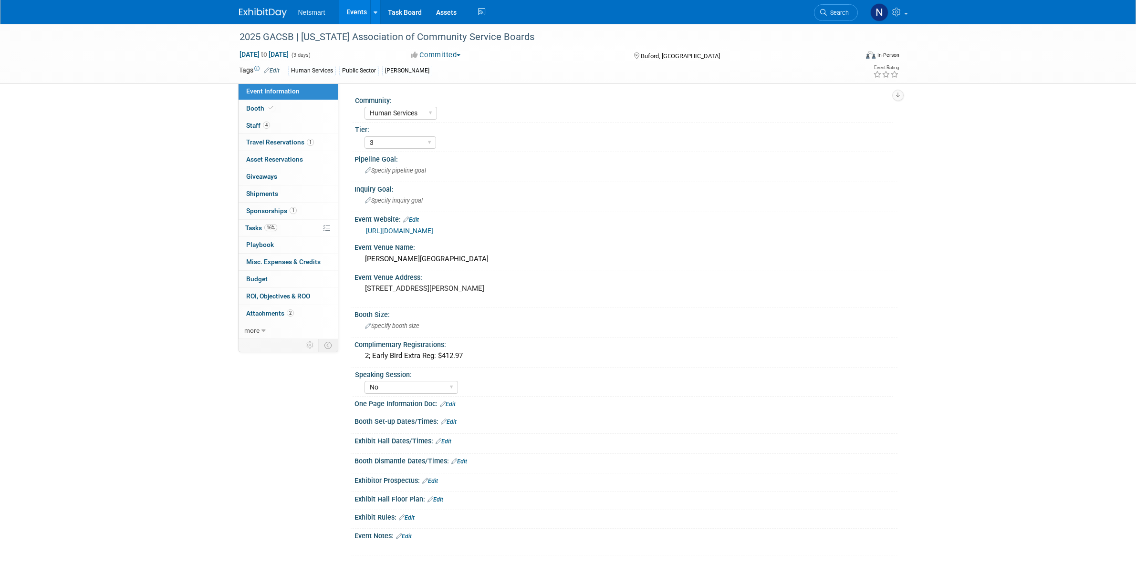
select select "Human Services"
select select "3"
select select "No"
click at [278, 127] on link "4 Staff 4" at bounding box center [287, 125] width 99 height 17
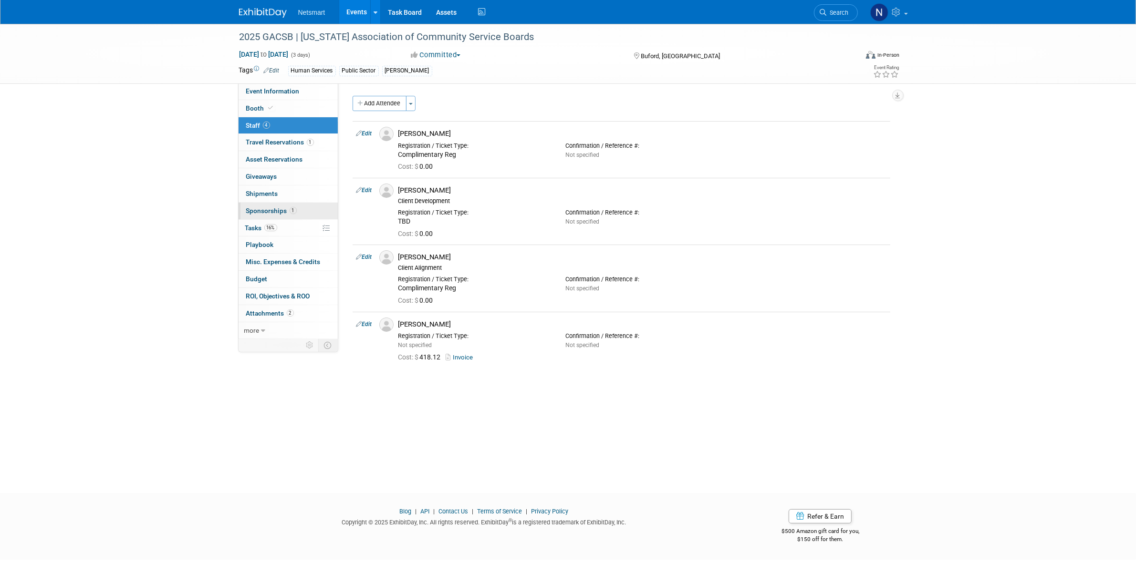
click at [291, 213] on span "1" at bounding box center [293, 210] width 7 height 7
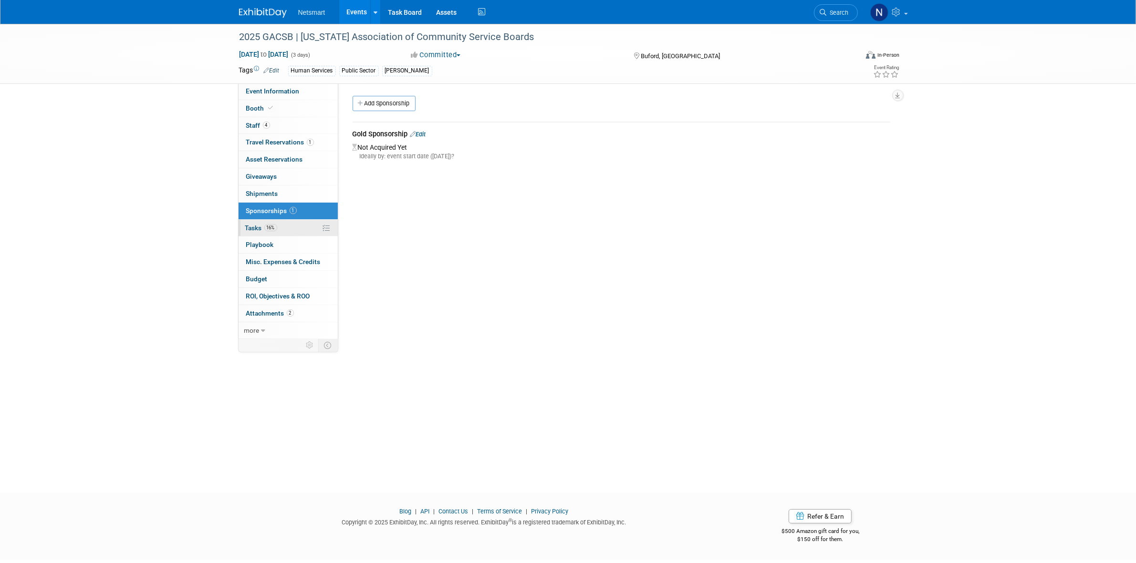
click at [278, 223] on link "16% Tasks 16%" at bounding box center [287, 228] width 99 height 17
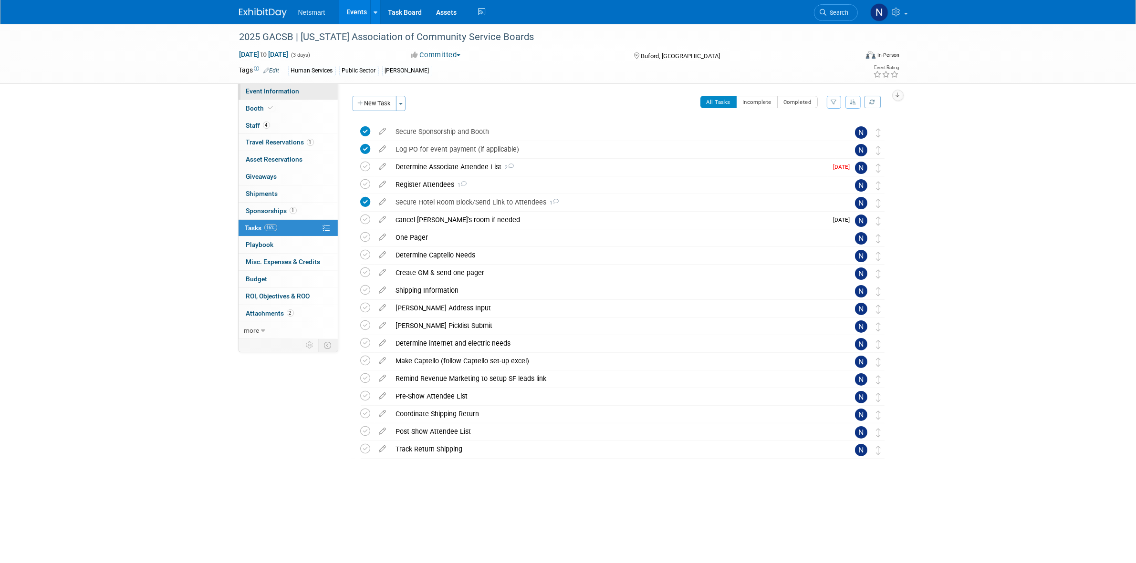
click at [295, 89] on span "Event Information" at bounding box center [272, 91] width 53 height 8
select select "Human Services"
select select "3"
select select "No"
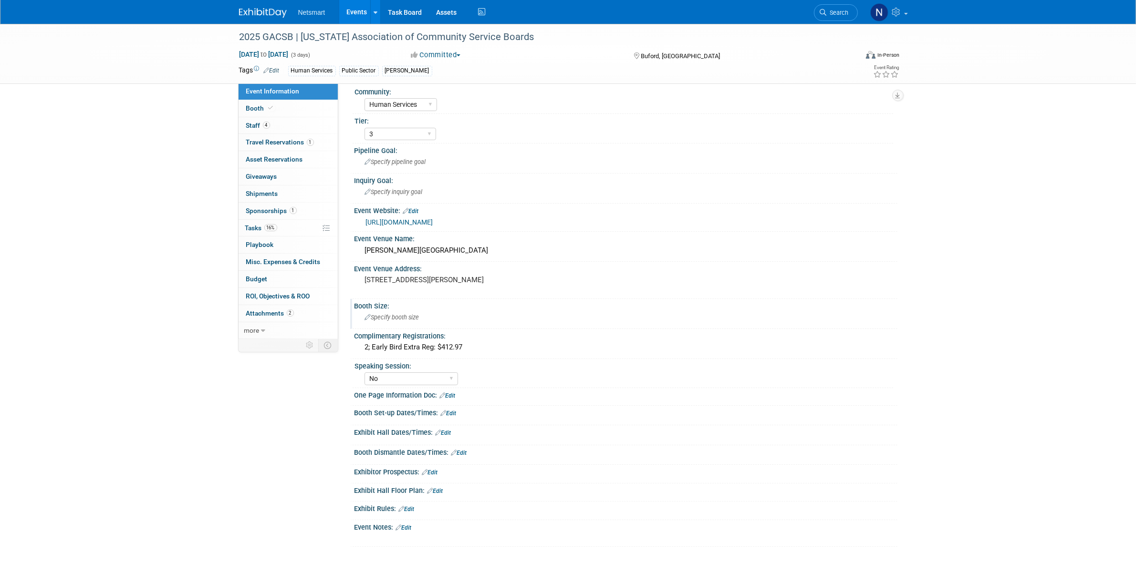
scroll to position [10, 0]
click at [432, 223] on link "https://www.gacsb.org/leadership-conference" at bounding box center [399, 222] width 67 height 8
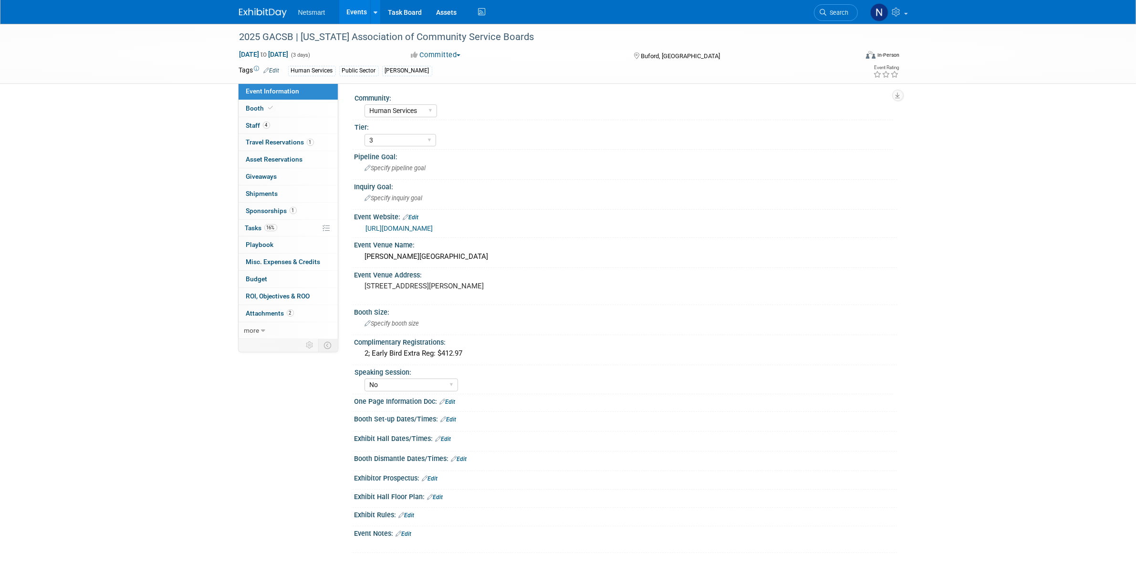
scroll to position [0, 0]
click at [814, 12] on link "Search" at bounding box center [836, 12] width 44 height 17
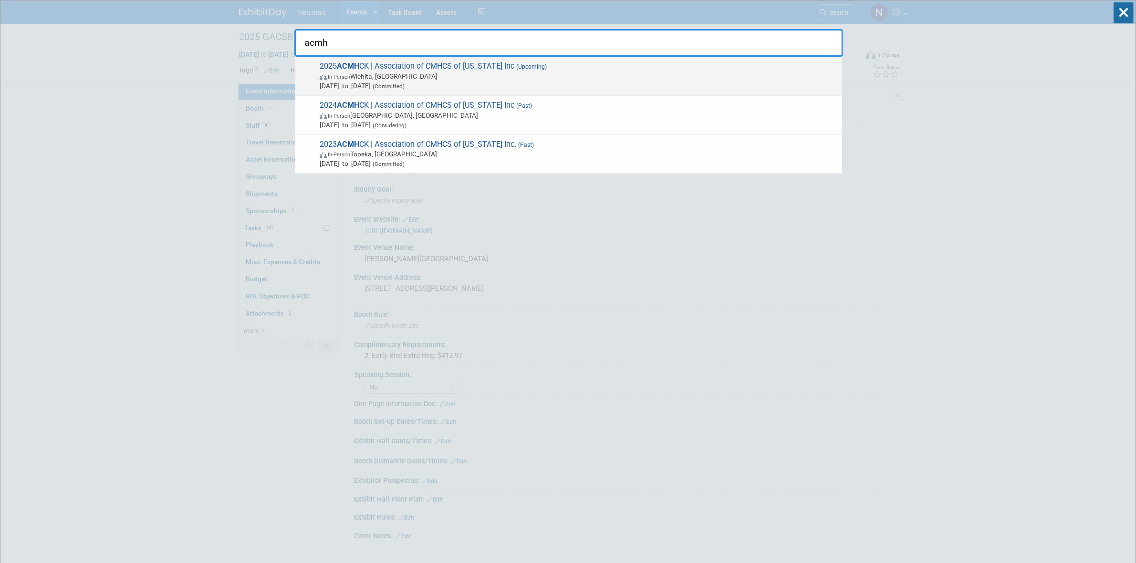
type input "acmh"
click at [404, 84] on span "(Committed)" at bounding box center [388, 86] width 34 height 7
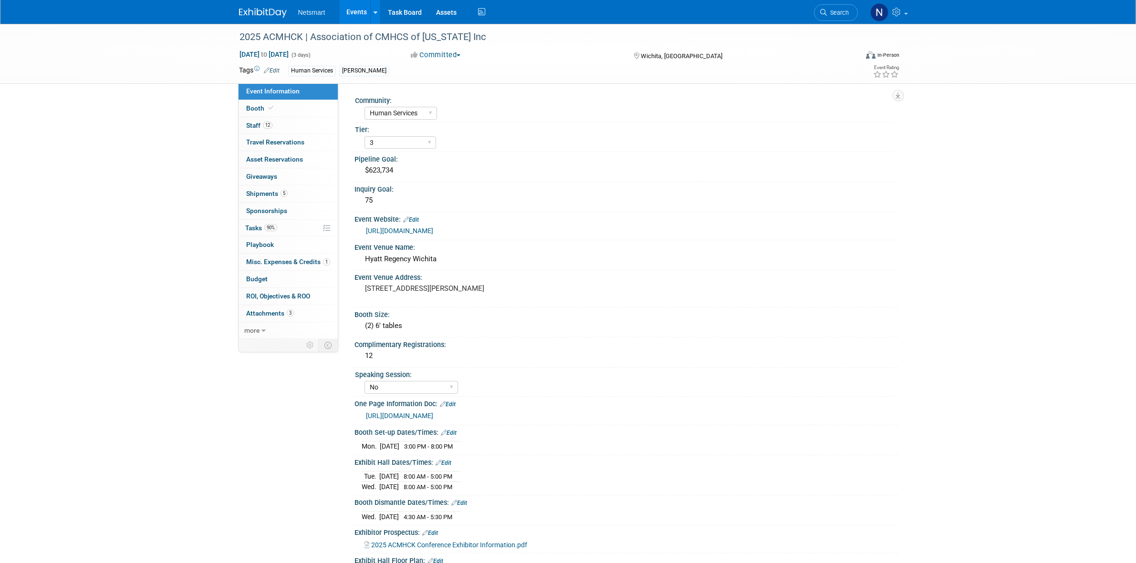
select select "Human Services"
select select "3"
select select "No"
click at [287, 194] on span "5" at bounding box center [283, 193] width 7 height 7
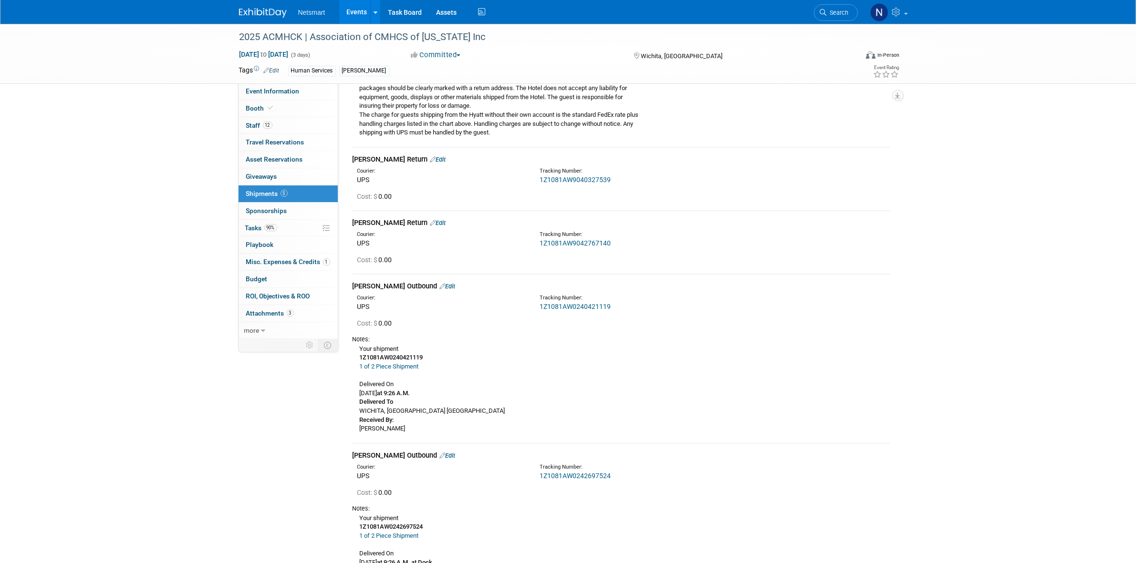
scroll to position [298, 0]
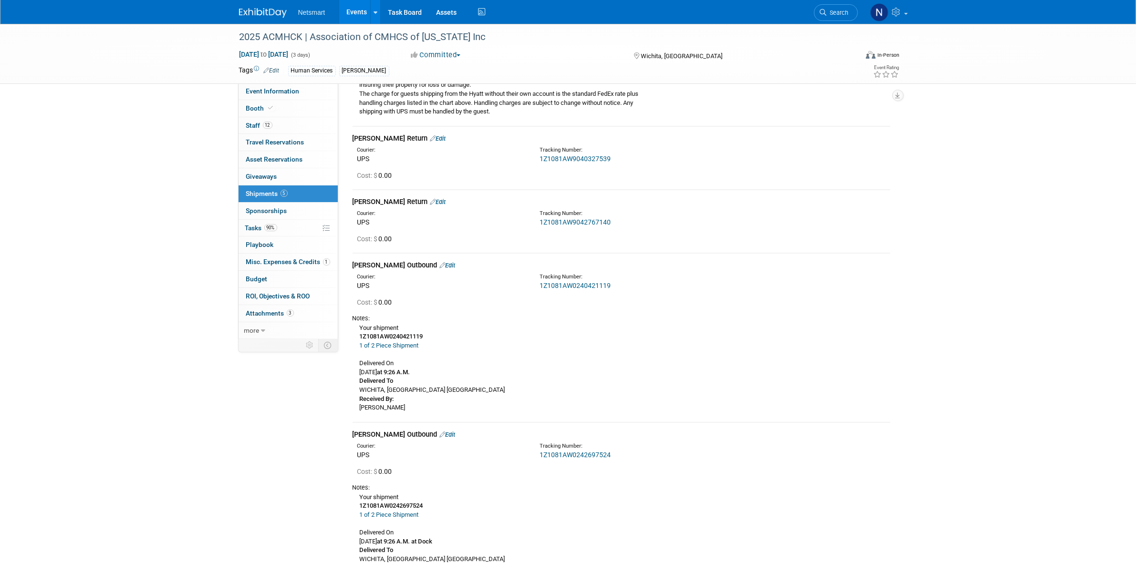
click at [575, 283] on link "1Z1081AW0240421119" at bounding box center [574, 286] width 71 height 8
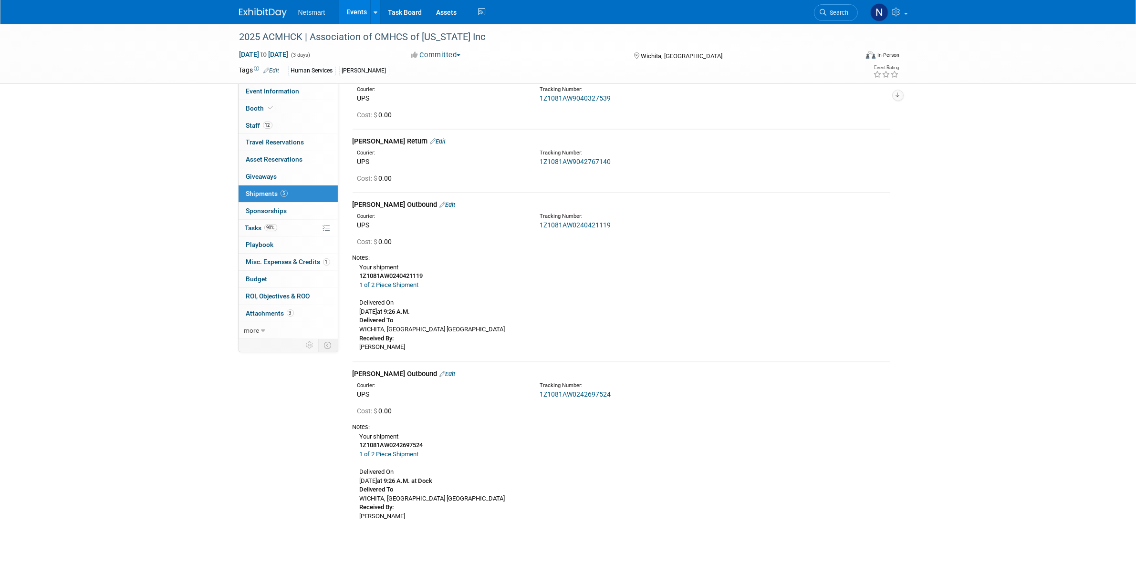
scroll to position [428, 0]
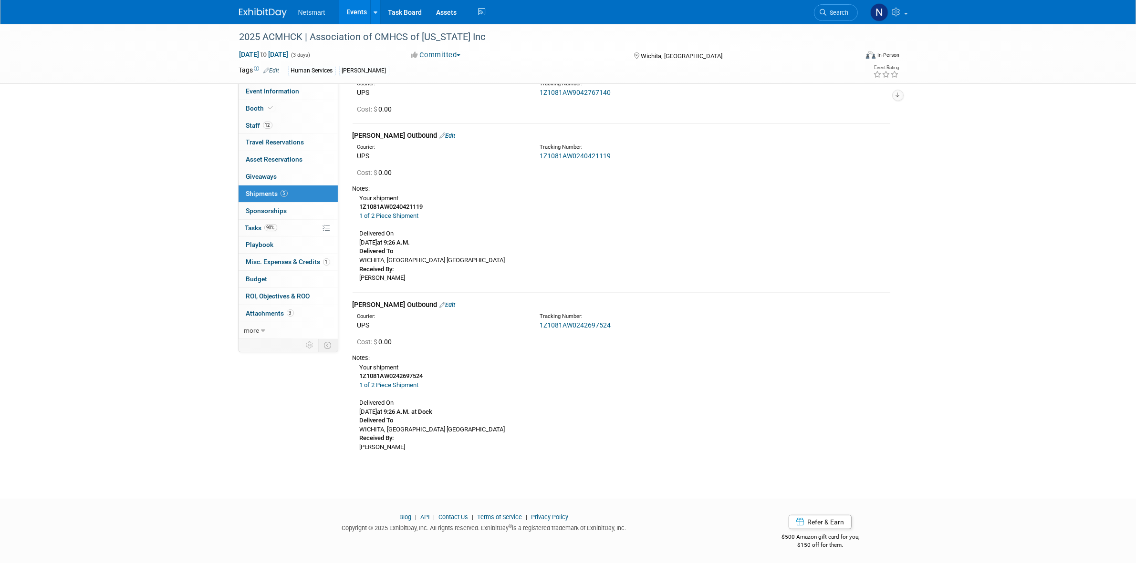
click at [578, 326] on link "1Z1081AW0242697524" at bounding box center [574, 325] width 71 height 8
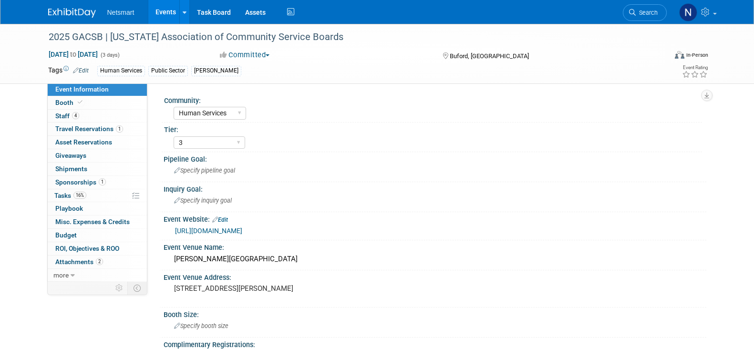
select select "Human Services"
select select "3"
select select "No"
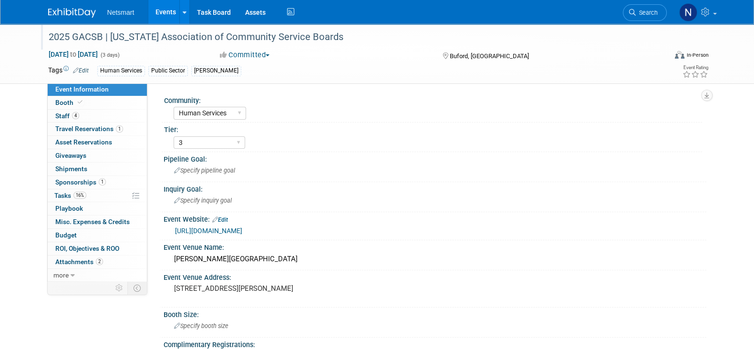
click at [196, 38] on div "2025 GACSB | [US_STATE] Association of Community Service Boards" at bounding box center [348, 37] width 607 height 17
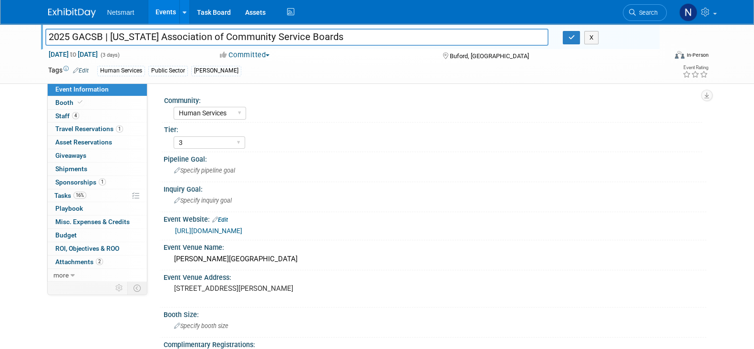
click at [196, 38] on input "2025 GACSB | [US_STATE] Association of Community Service Boards" at bounding box center [297, 37] width 504 height 17
click at [568, 44] on button "button" at bounding box center [571, 37] width 17 height 13
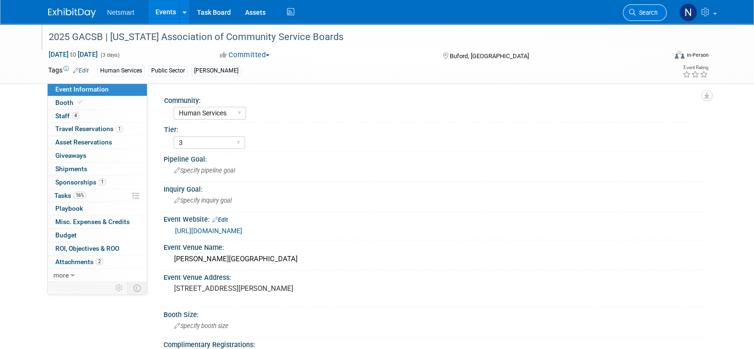
click at [652, 13] on span "Search" at bounding box center [647, 12] width 22 height 7
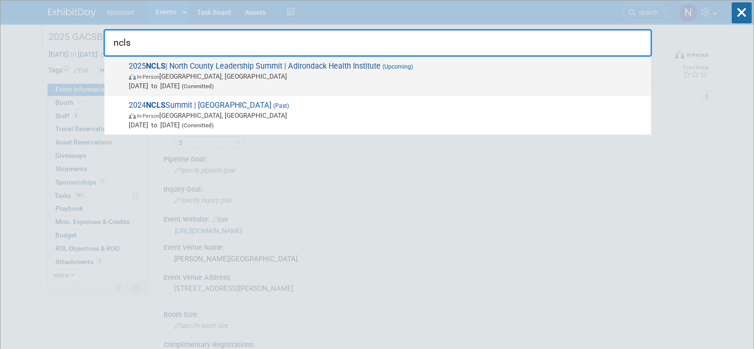
type input "ncls"
click at [305, 83] on span "Sep 24, 2025 to Sep 25, 2025 (Committed)" at bounding box center [388, 86] width 518 height 10
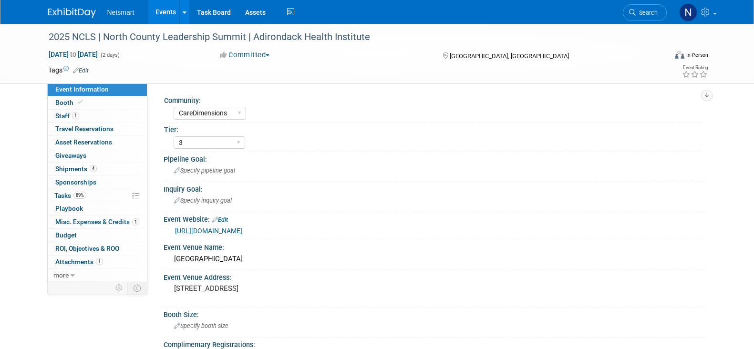
select select "CareDimensions"
select select "3"
select select "No"
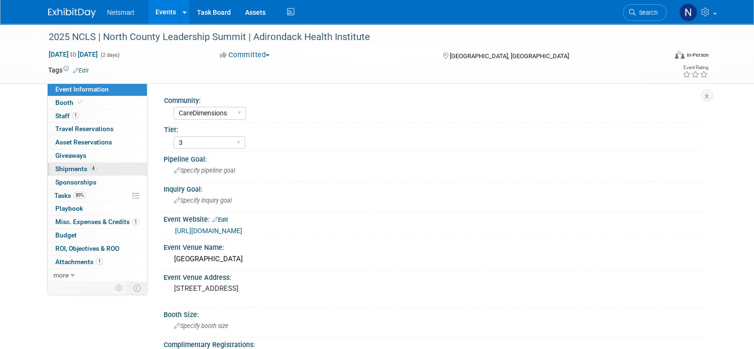
click at [104, 168] on link "4 Shipments 4" at bounding box center [97, 169] width 99 height 13
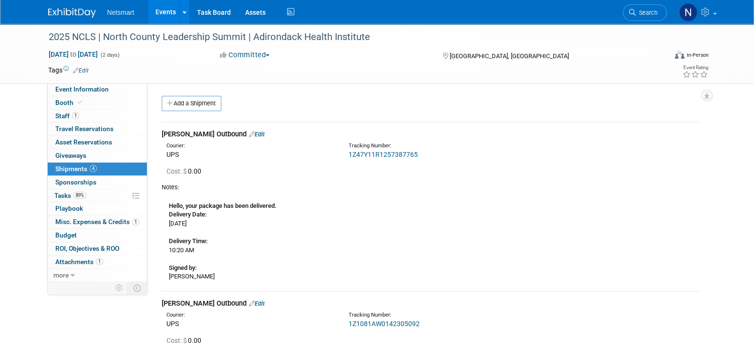
click at [389, 152] on link "1Z47Y11R1257387765" at bounding box center [383, 155] width 69 height 8
click at [639, 12] on span "Search" at bounding box center [647, 12] width 22 height 7
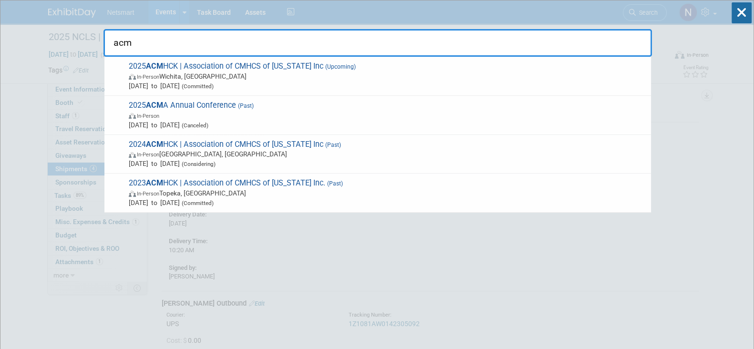
type input "acm"
click at [252, 78] on span "In-Person [GEOGRAPHIC_DATA], [GEOGRAPHIC_DATA]" at bounding box center [388, 77] width 518 height 10
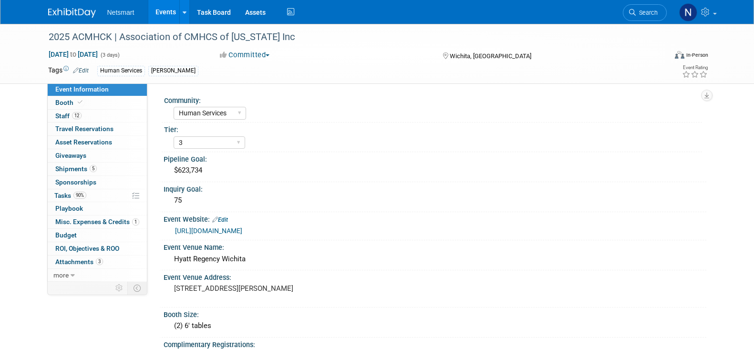
select select "Human Services"
select select "3"
select select "No"
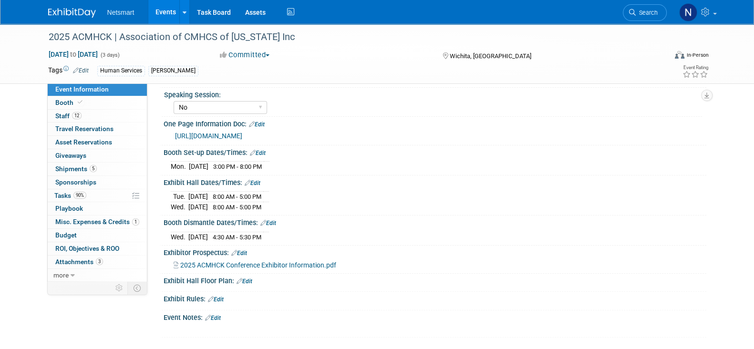
scroll to position [298, 0]
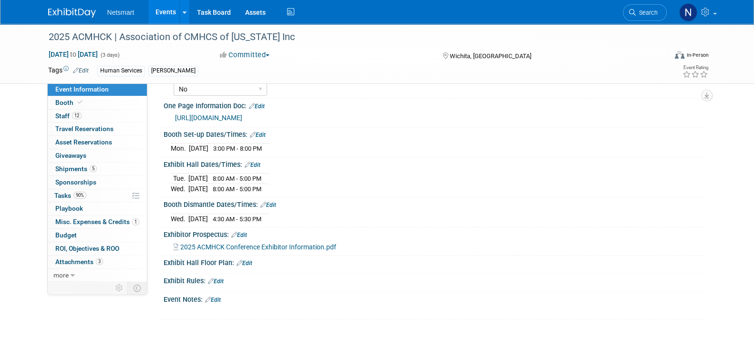
click at [646, 165] on div "Exhibit Hall Dates/Times: Edit" at bounding box center [435, 163] width 543 height 12
click at [641, 13] on span "Search" at bounding box center [647, 12] width 22 height 7
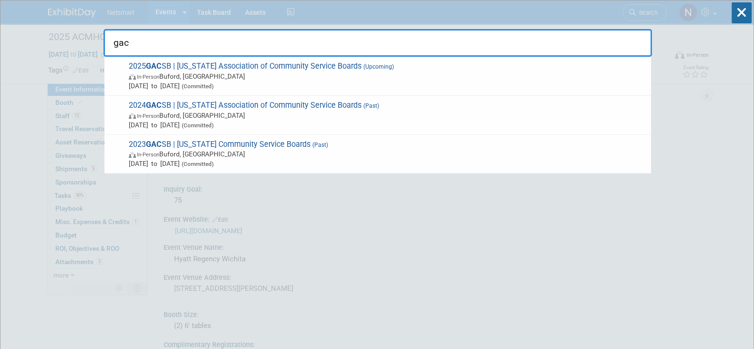
type input "gac"
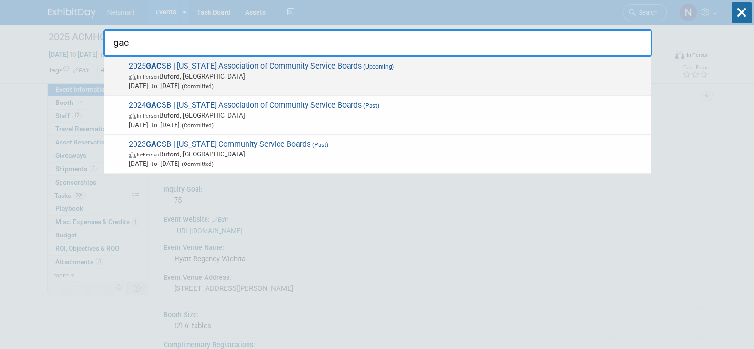
click at [226, 76] on span "In-Person Buford, GA" at bounding box center [388, 77] width 518 height 10
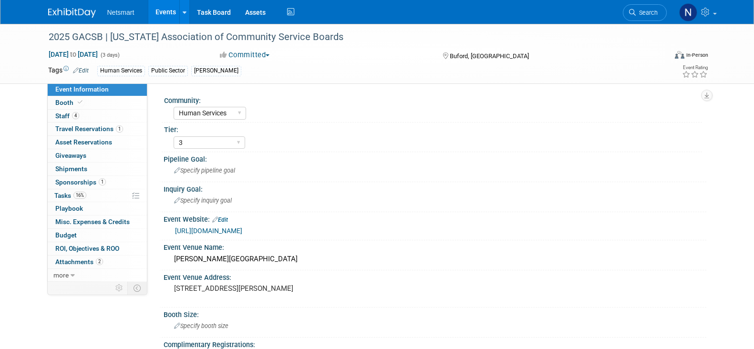
select select "Human Services"
select select "3"
select select "No"
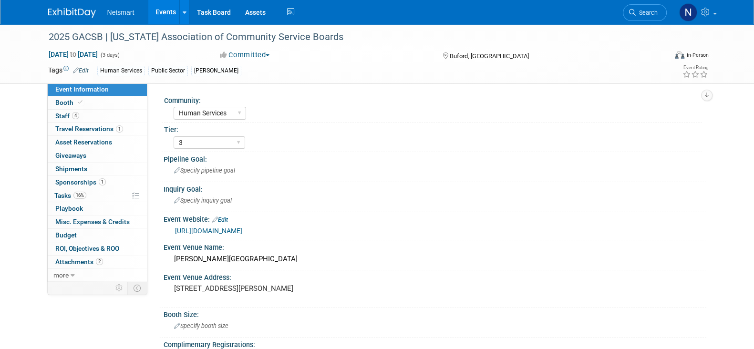
click at [242, 227] on link "https://www.gacsb.org/leadership-conference" at bounding box center [208, 231] width 67 height 8
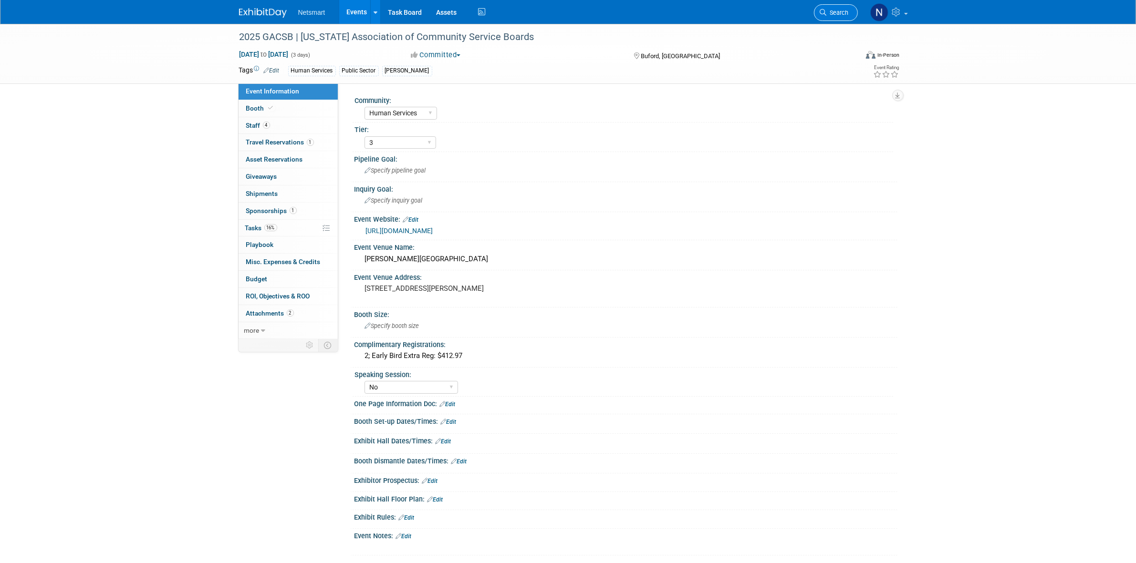
click at [754, 12] on span "Search" at bounding box center [838, 12] width 22 height 7
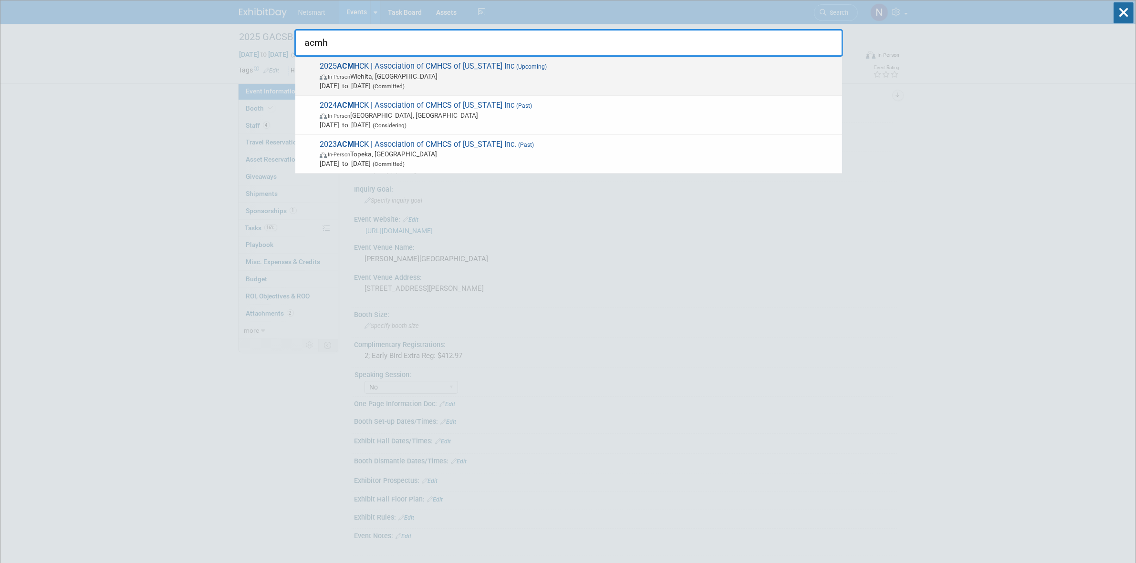
type input "acmh"
click at [398, 72] on span "In-Person Wichita, KS" at bounding box center [579, 77] width 518 height 10
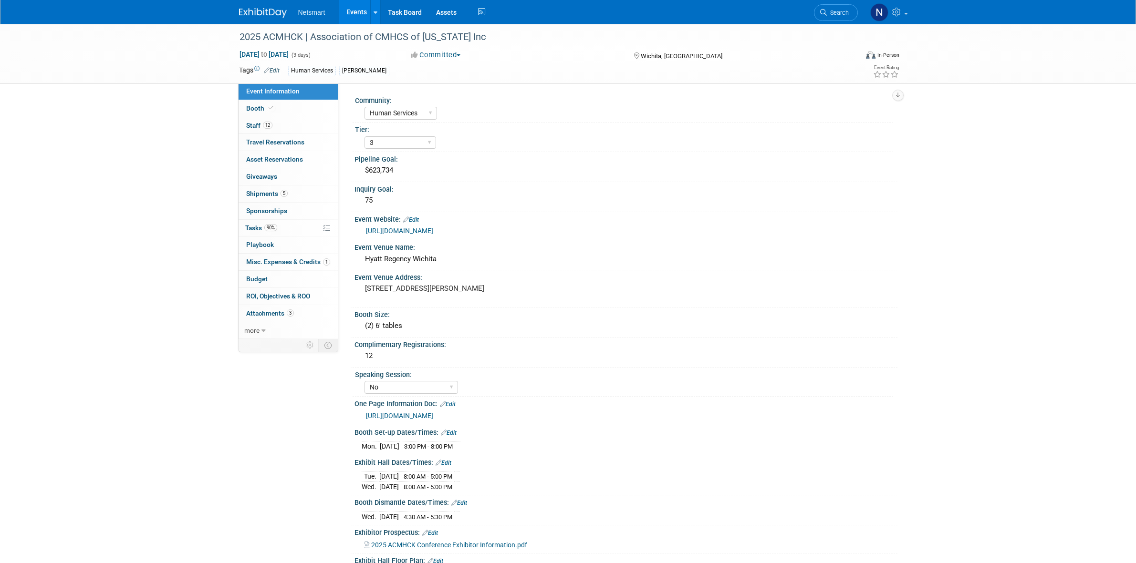
select select "Human Services"
select select "3"
select select "No"
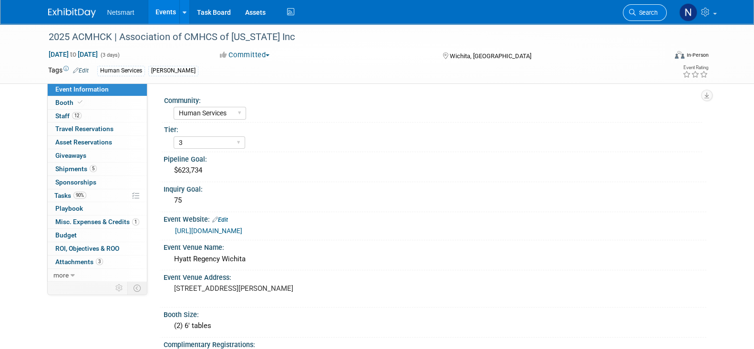
click at [640, 17] on link "Search" at bounding box center [645, 12] width 44 height 17
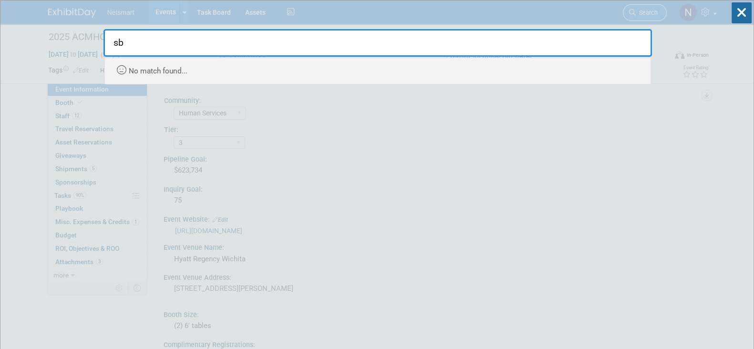
type input "s"
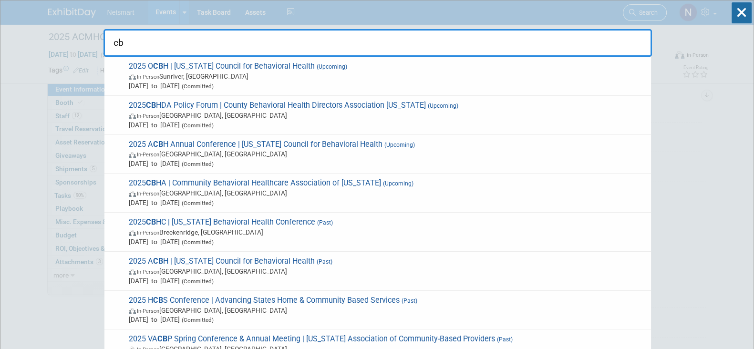
type input "c"
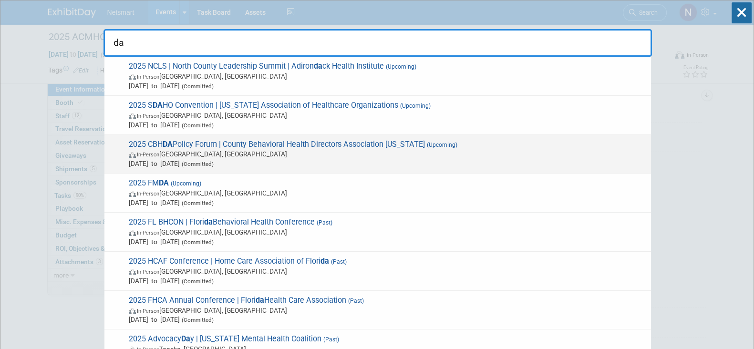
type input "da"
click at [298, 147] on span "2025 CBH DA Policy Forum | County Behavioral Health Directors Association [US_S…" at bounding box center [386, 154] width 520 height 29
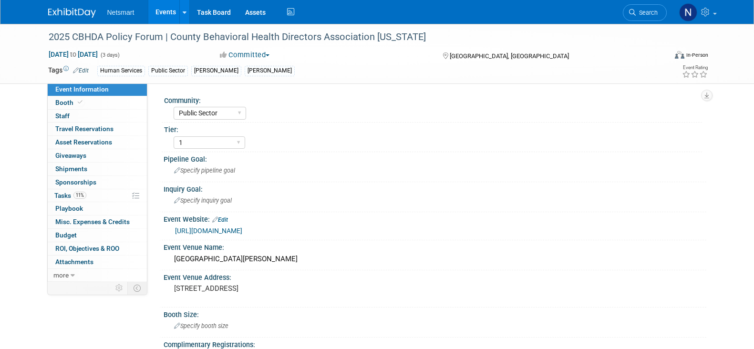
select select "Public Sector"
select select "1"
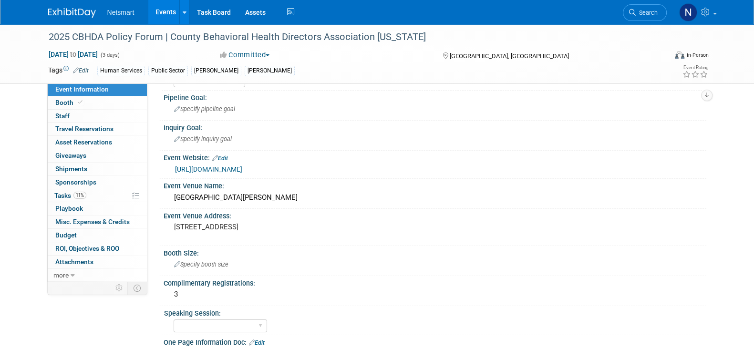
scroll to position [62, 0]
click at [231, 197] on div "[GEOGRAPHIC_DATA][PERSON_NAME]" at bounding box center [435, 197] width 529 height 15
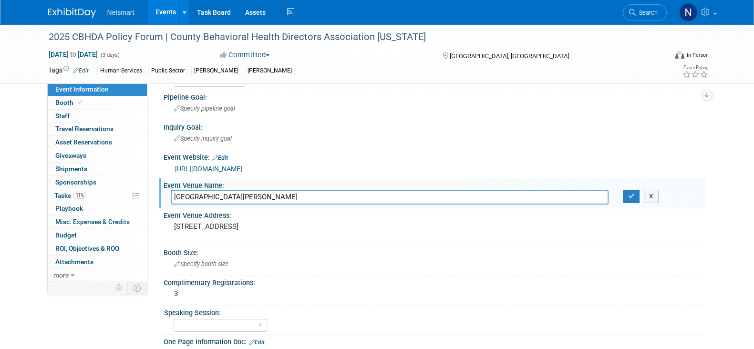
click at [231, 197] on input "[GEOGRAPHIC_DATA][PERSON_NAME]" at bounding box center [390, 197] width 438 height 15
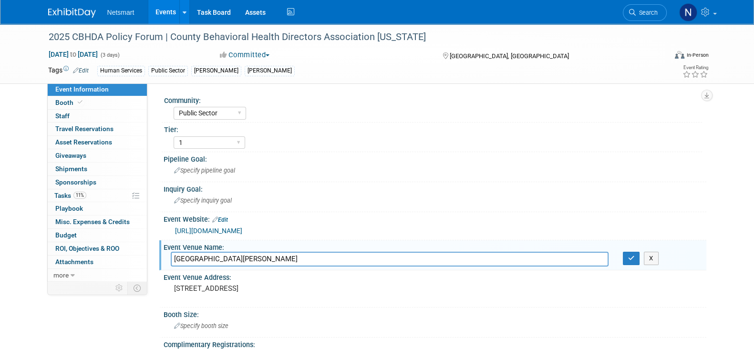
click at [207, 259] on input "[GEOGRAPHIC_DATA][PERSON_NAME]" at bounding box center [390, 259] width 438 height 15
